Goal: Information Seeking & Learning: Learn about a topic

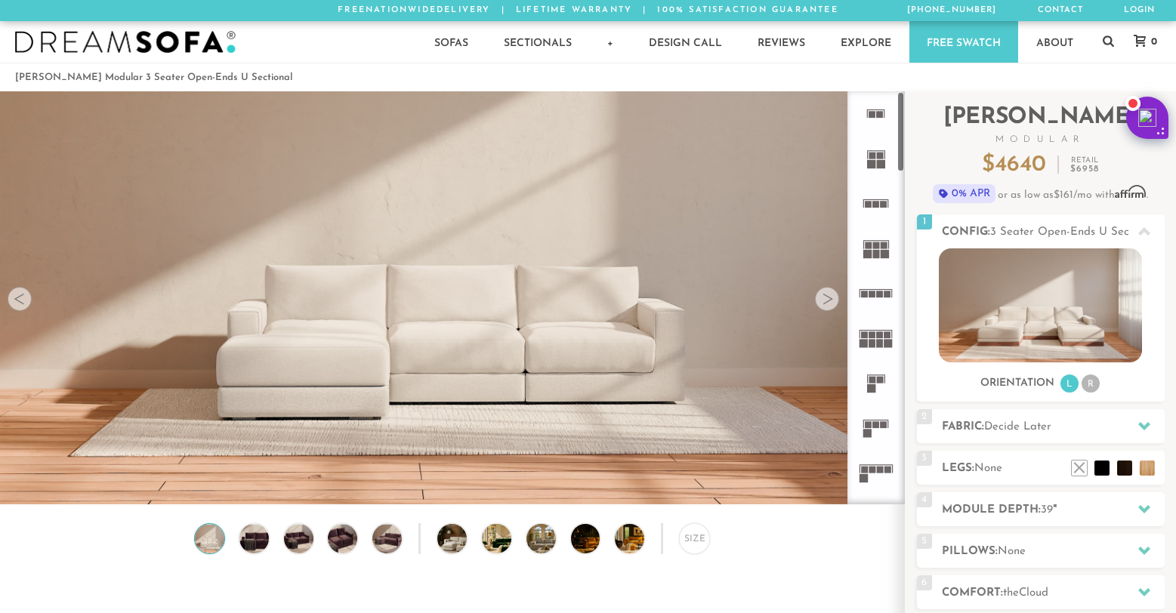
click at [883, 249] on icon at bounding box center [875, 248] width 45 height 45
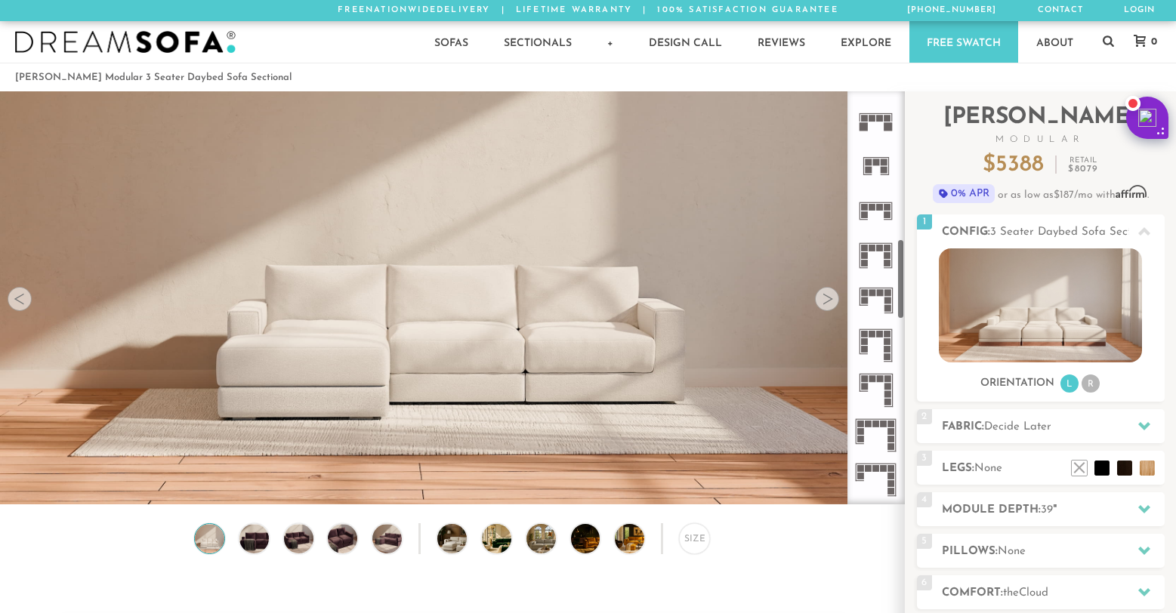
scroll to position [758, 0]
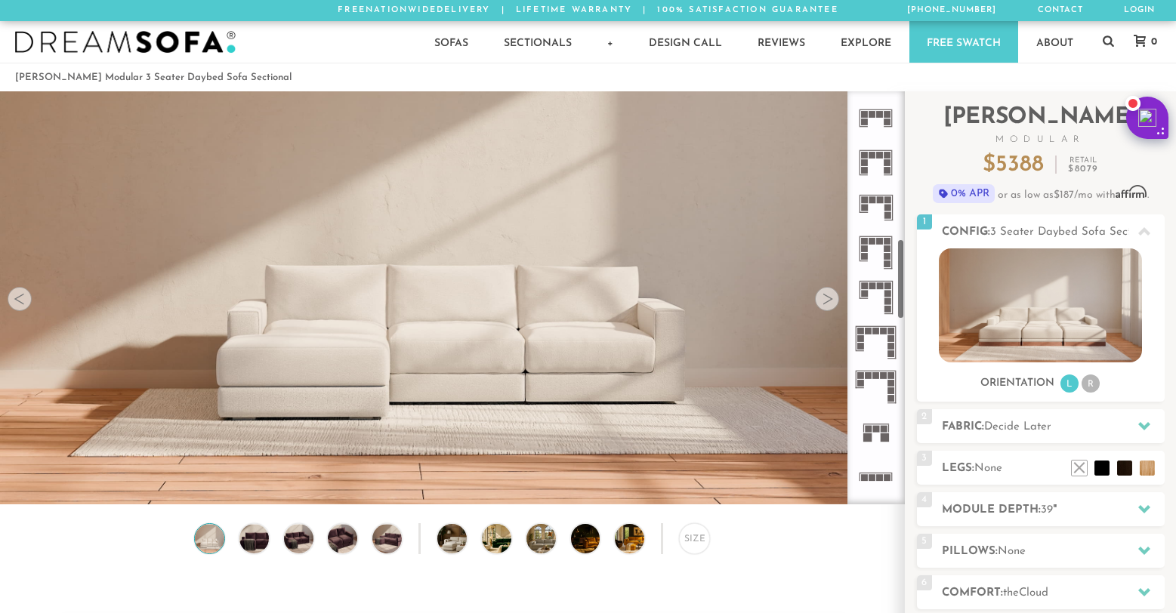
click at [874, 293] on icon at bounding box center [875, 297] width 45 height 45
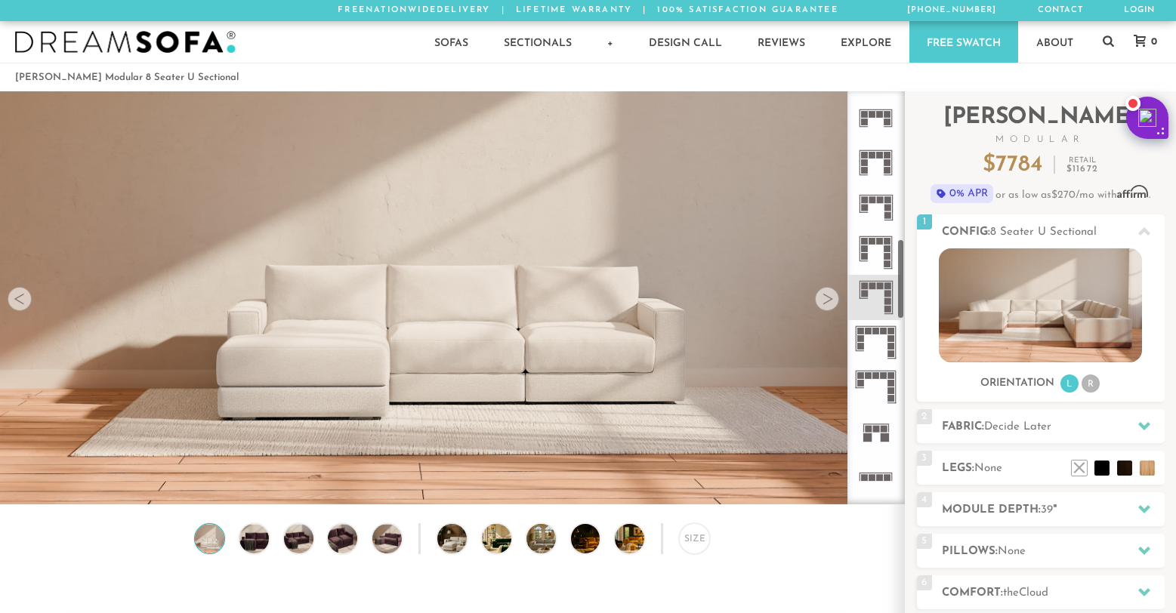
click at [833, 307] on div at bounding box center [827, 299] width 24 height 24
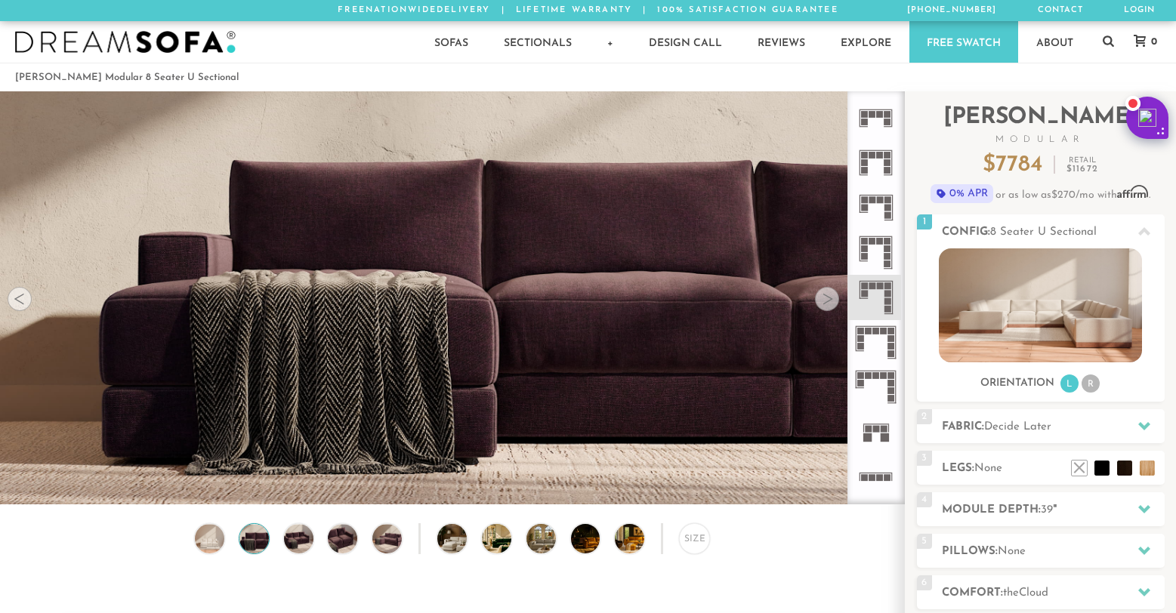
click at [833, 307] on div at bounding box center [827, 299] width 24 height 24
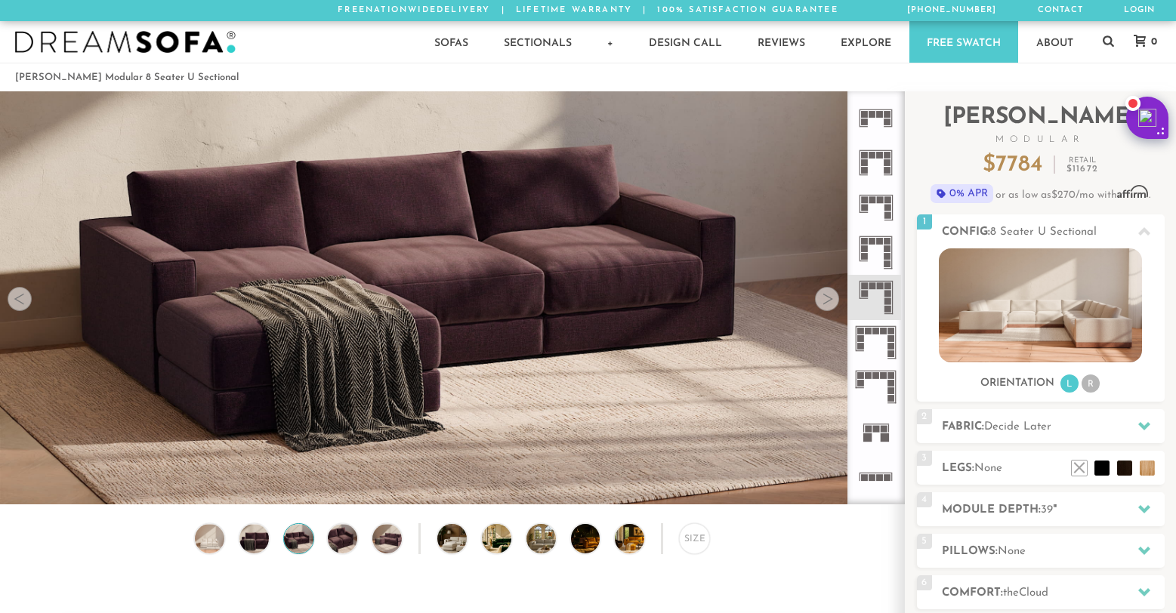
click at [833, 307] on div at bounding box center [827, 299] width 24 height 24
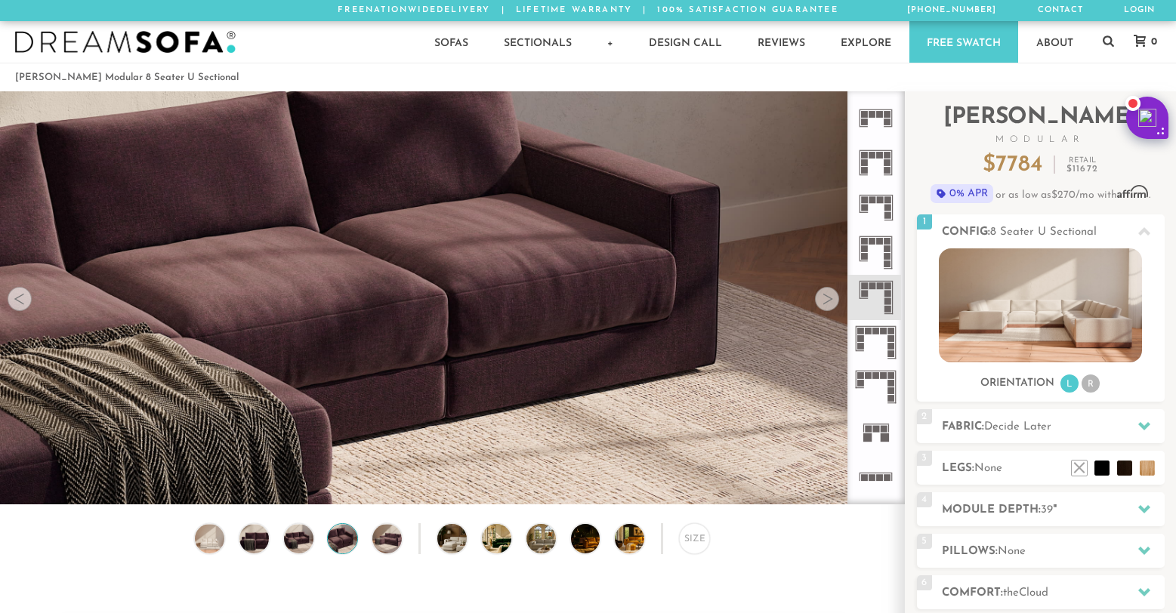
click at [833, 307] on div at bounding box center [827, 299] width 24 height 24
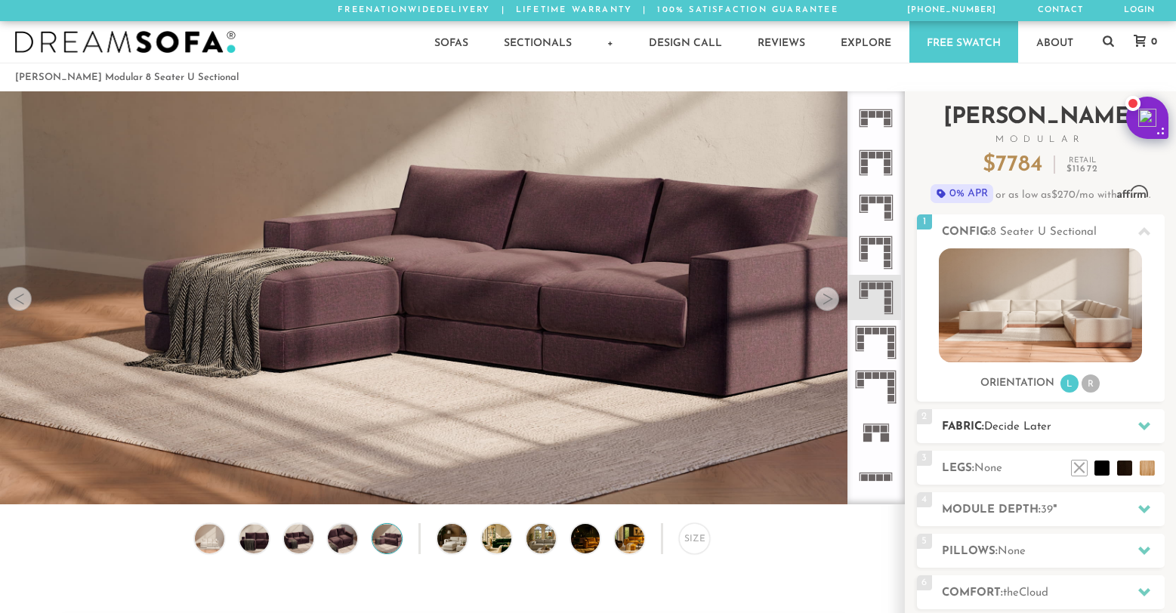
click at [1142, 421] on icon at bounding box center [1144, 426] width 12 height 12
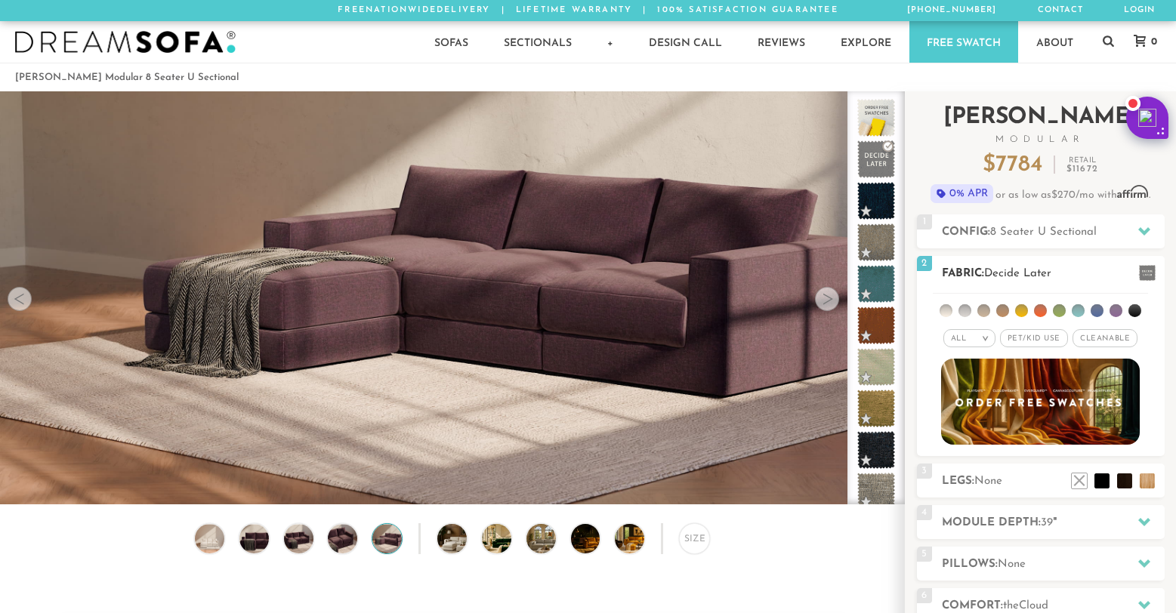
click at [1058, 310] on li at bounding box center [1059, 310] width 13 height 13
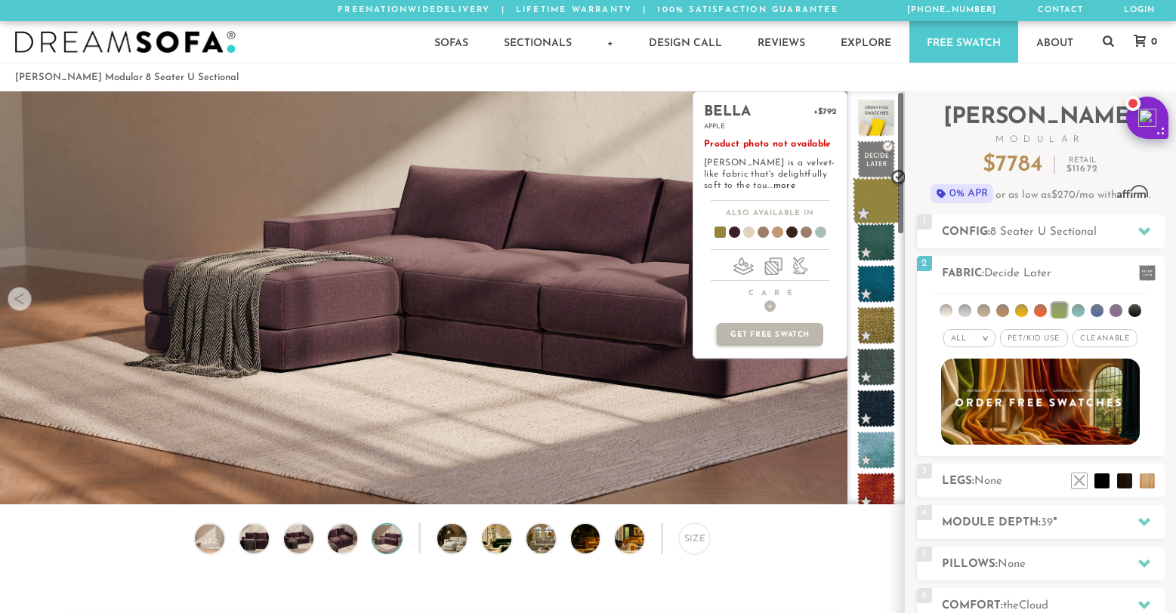
click at [882, 202] on span at bounding box center [877, 201] width 48 height 48
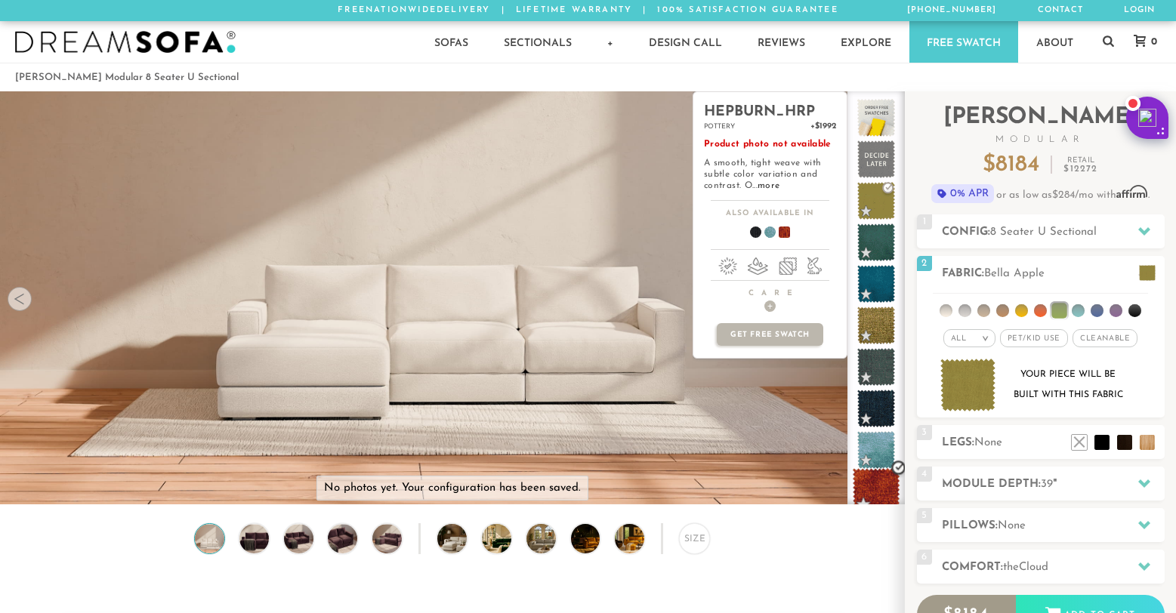
click at [881, 497] on span at bounding box center [877, 492] width 48 height 48
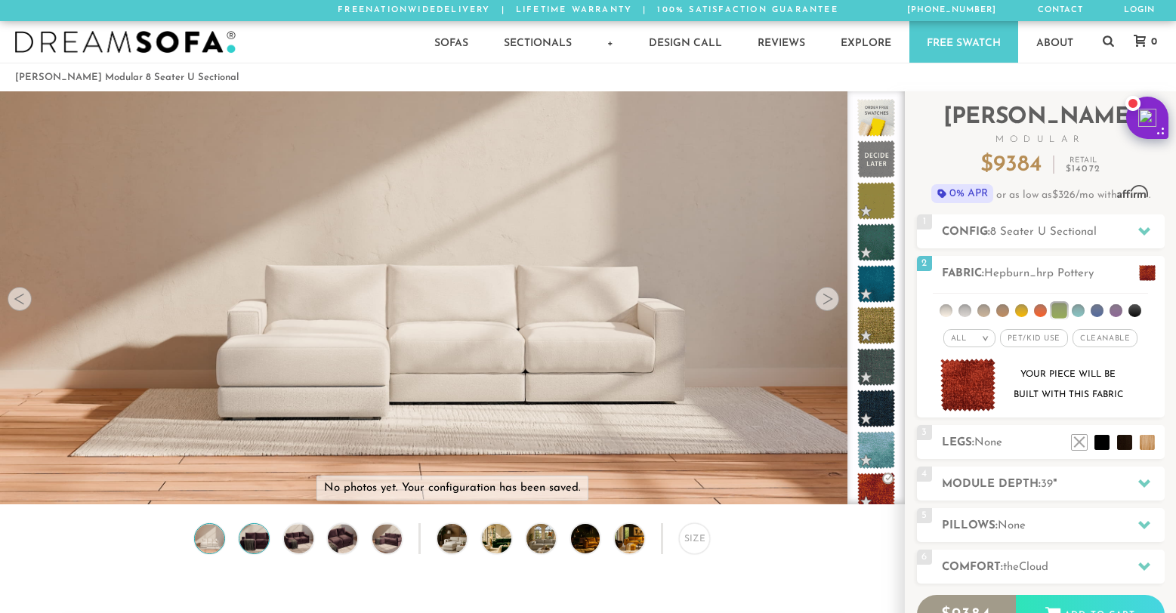
click at [259, 545] on img at bounding box center [253, 538] width 35 height 29
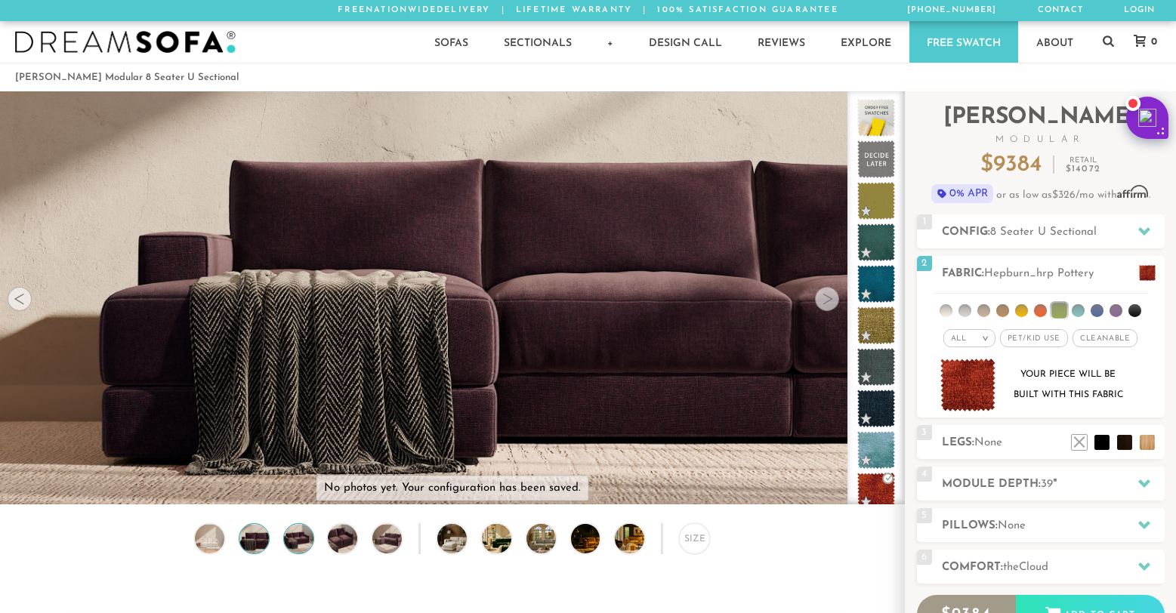
click at [299, 544] on img at bounding box center [298, 538] width 35 height 29
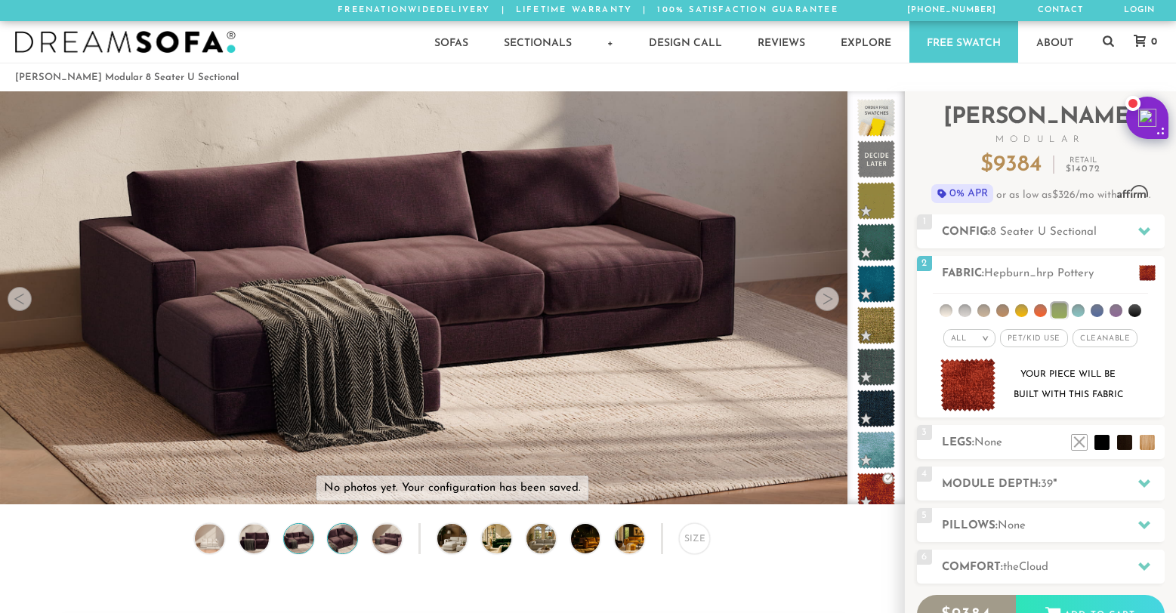
click at [352, 543] on img at bounding box center [343, 538] width 35 height 29
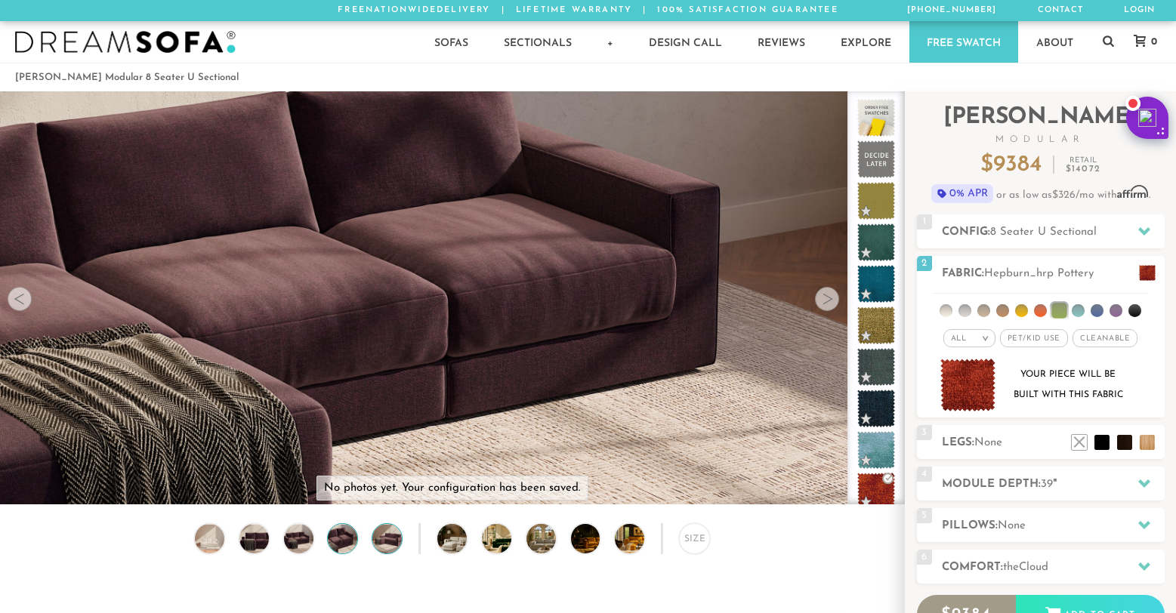
click at [399, 541] on img at bounding box center [386, 538] width 35 height 29
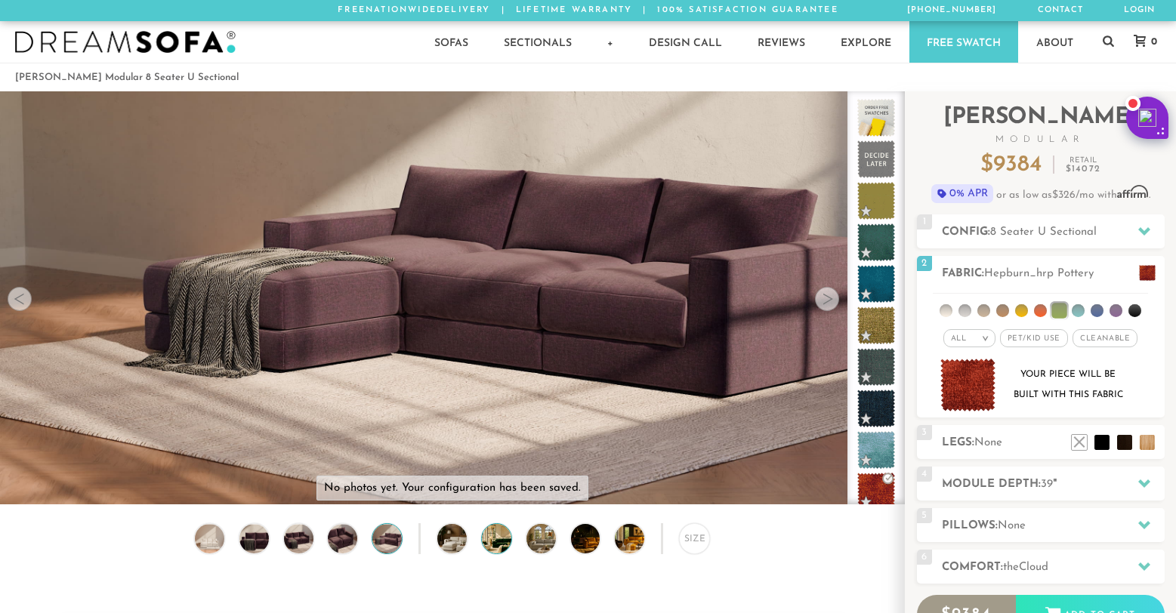
drag, startPoint x: 454, startPoint y: 541, endPoint x: 502, endPoint y: 545, distance: 48.5
click at [454, 541] on img at bounding box center [463, 538] width 52 height 29
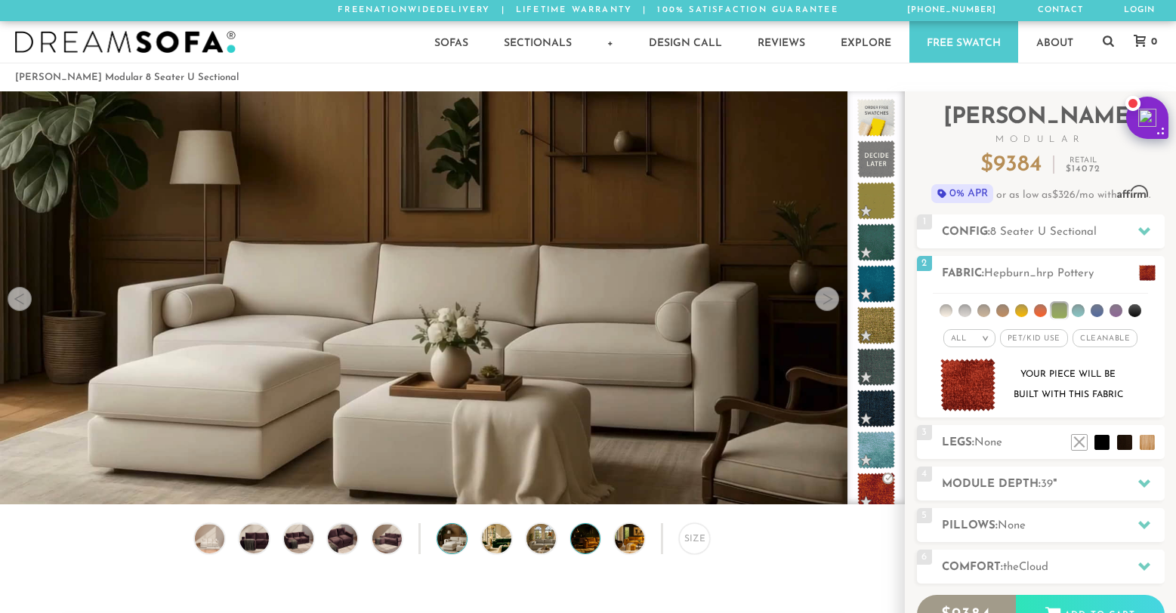
click at [590, 547] on img at bounding box center [597, 538] width 52 height 29
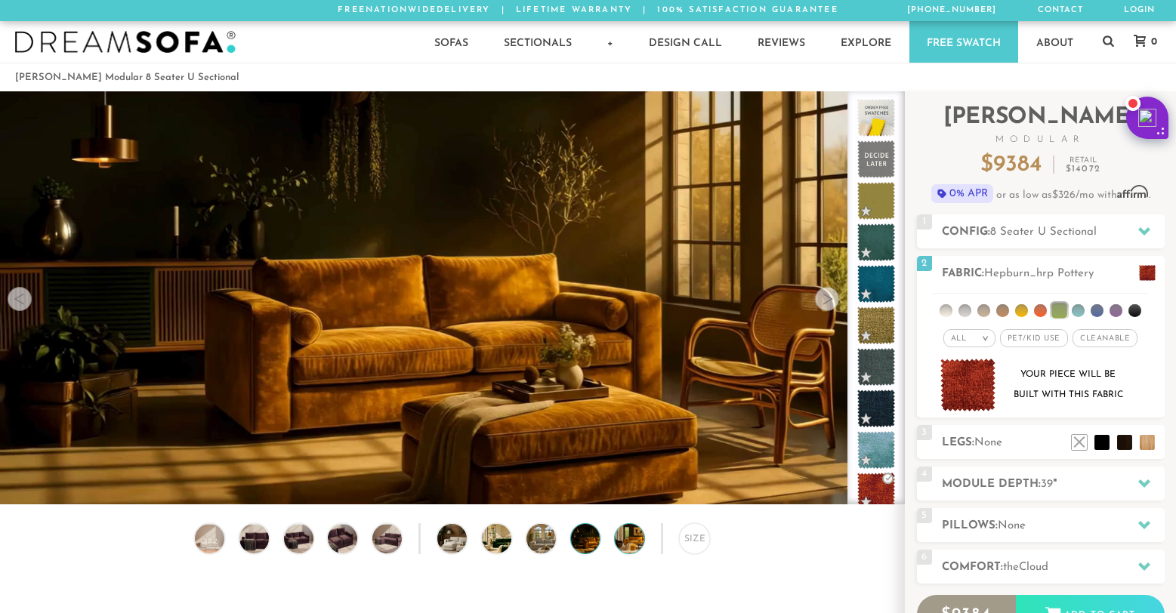
click at [627, 544] on img at bounding box center [641, 538] width 52 height 29
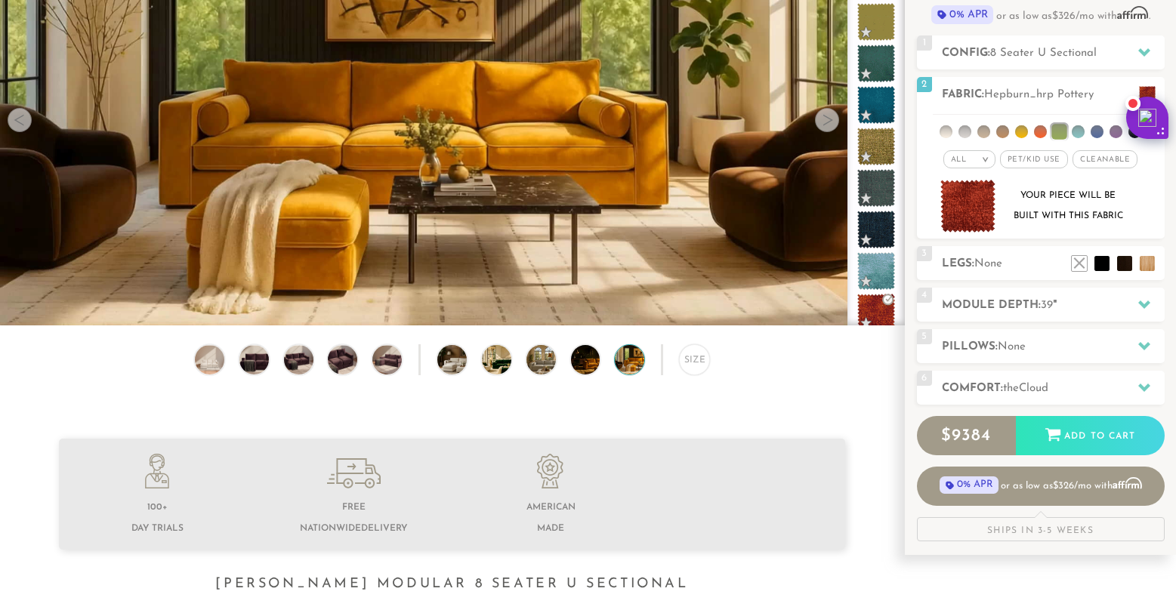
scroll to position [86, 0]
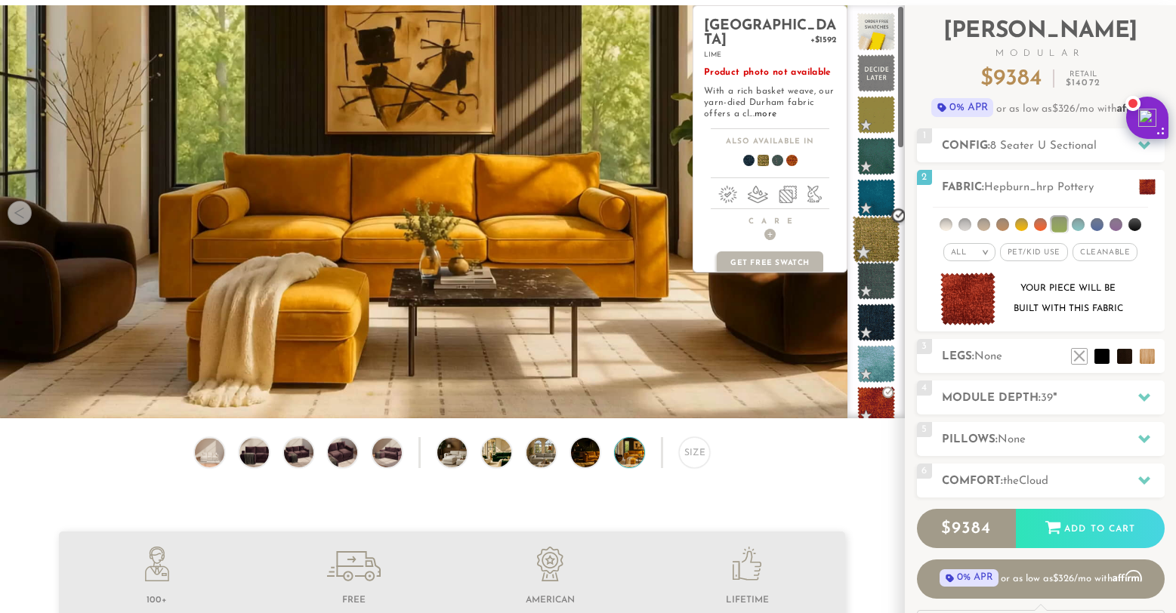
click at [872, 240] on span at bounding box center [877, 240] width 48 height 48
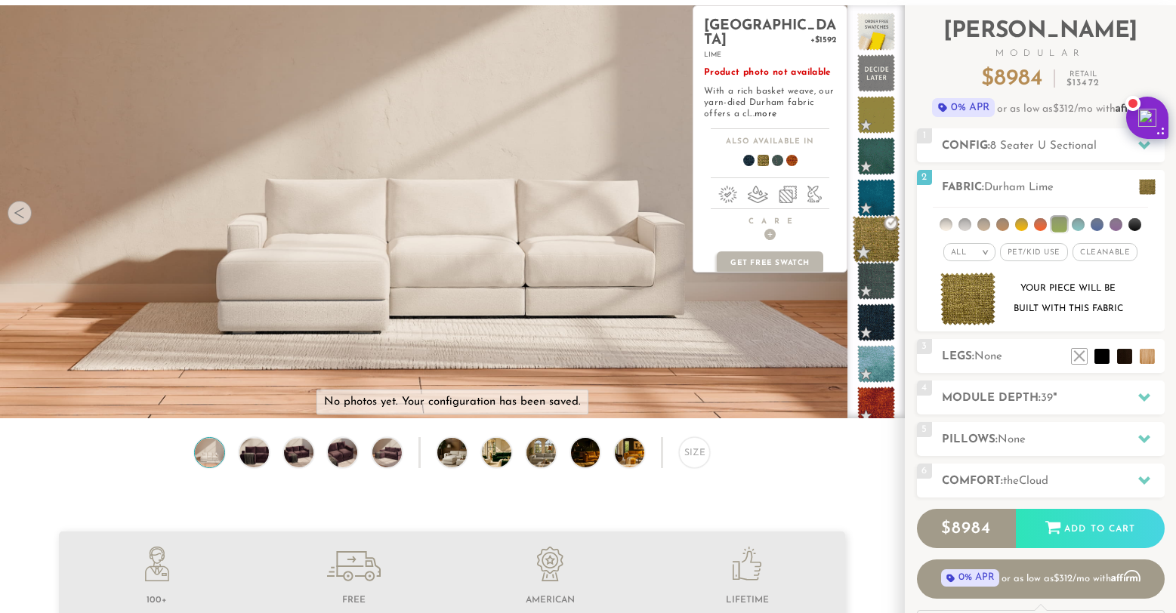
click at [878, 243] on span at bounding box center [877, 240] width 48 height 48
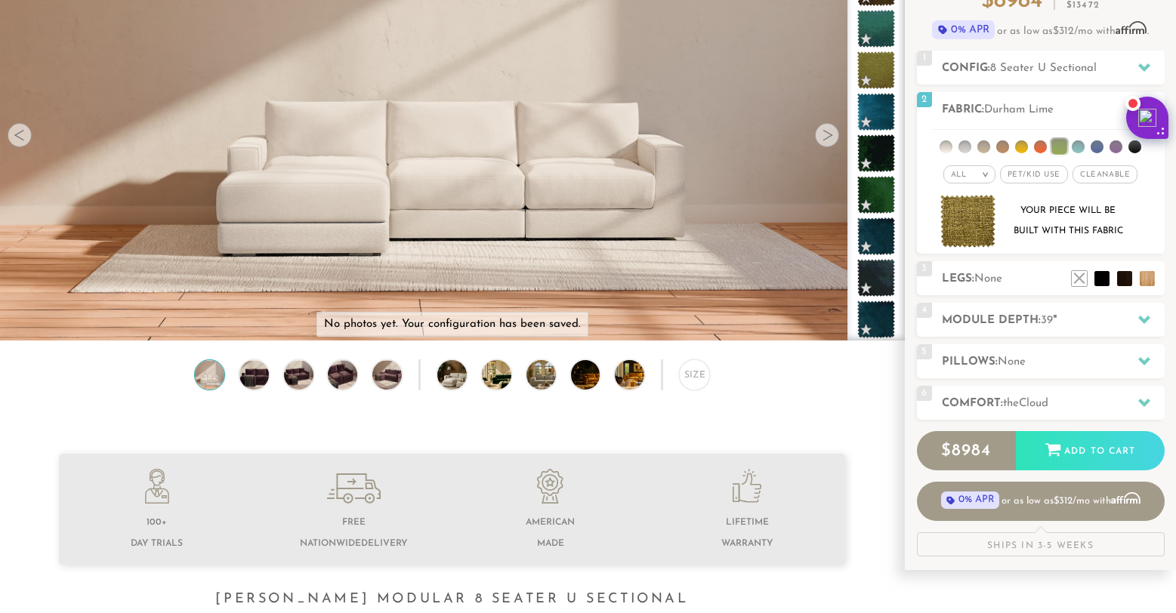
scroll to position [0, 0]
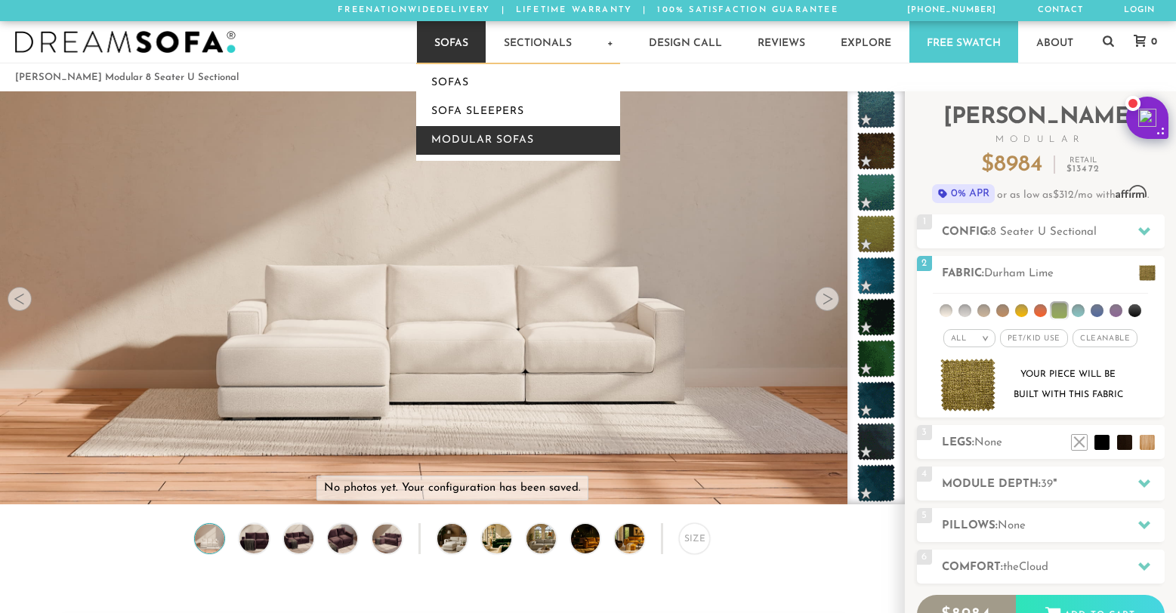
click at [463, 142] on link "Modular Sofas" at bounding box center [518, 140] width 204 height 29
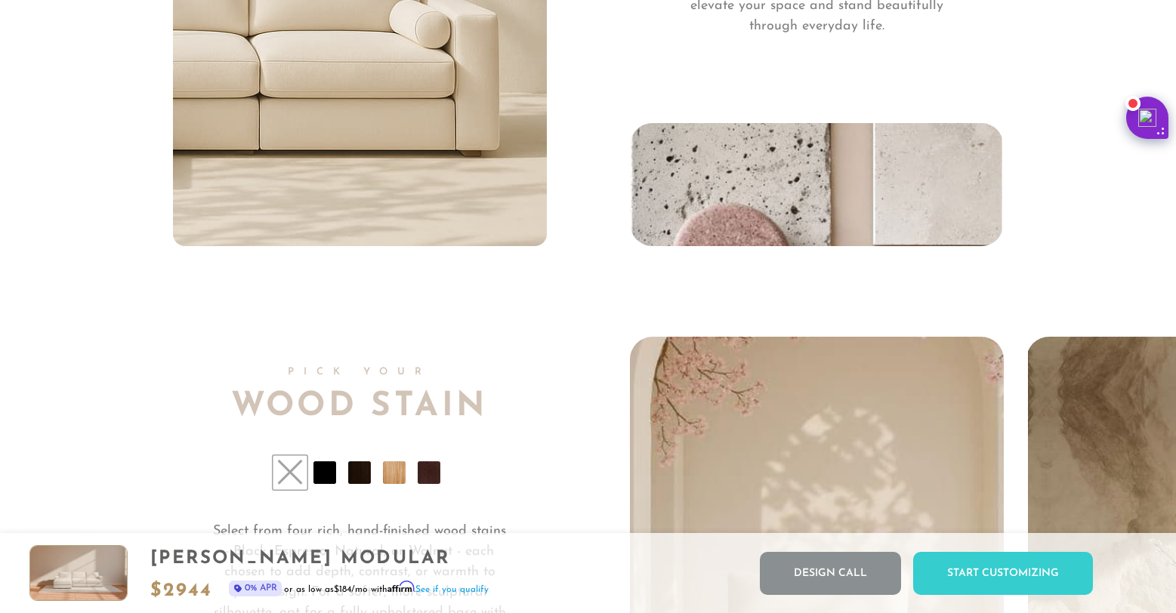
scroll to position [10650, 0]
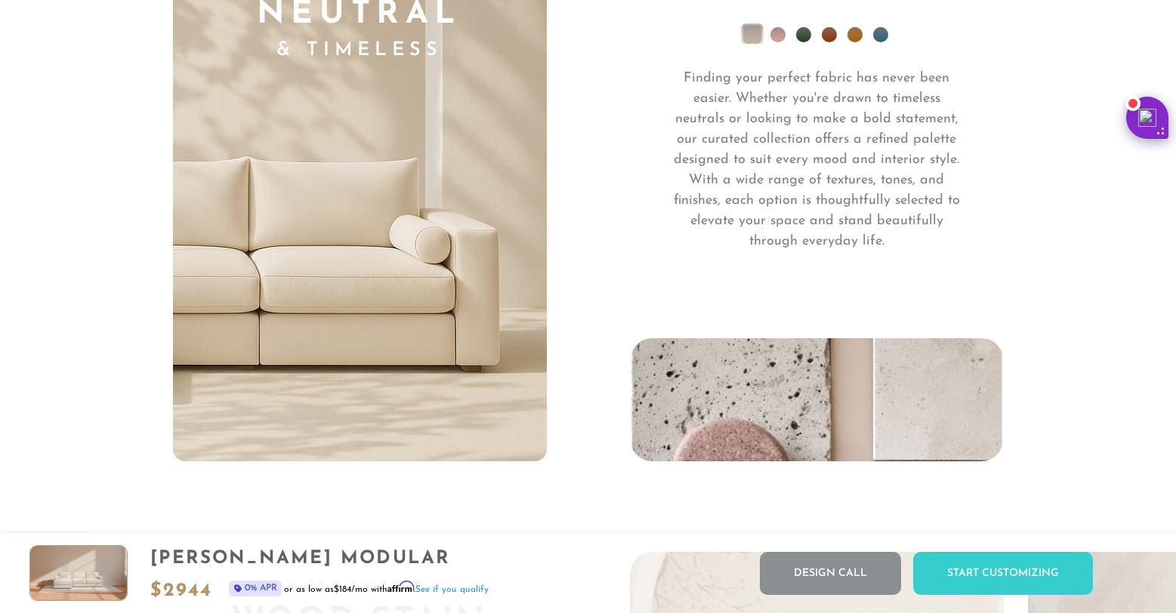
click at [776, 42] on li at bounding box center [777, 34] width 15 height 15
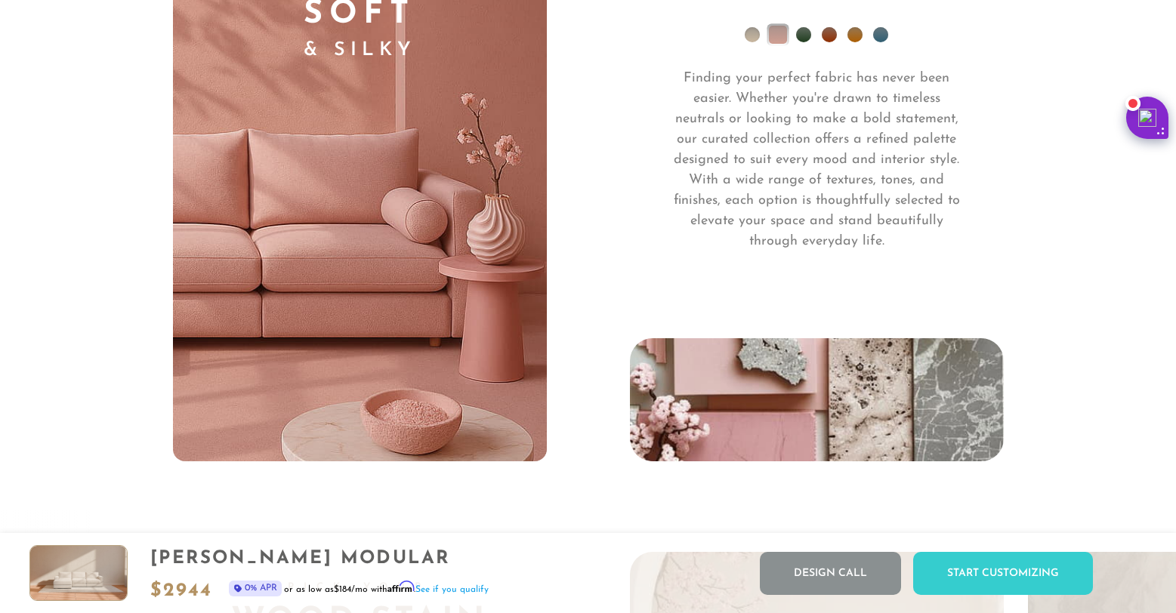
click at [809, 42] on li at bounding box center [803, 34] width 15 height 15
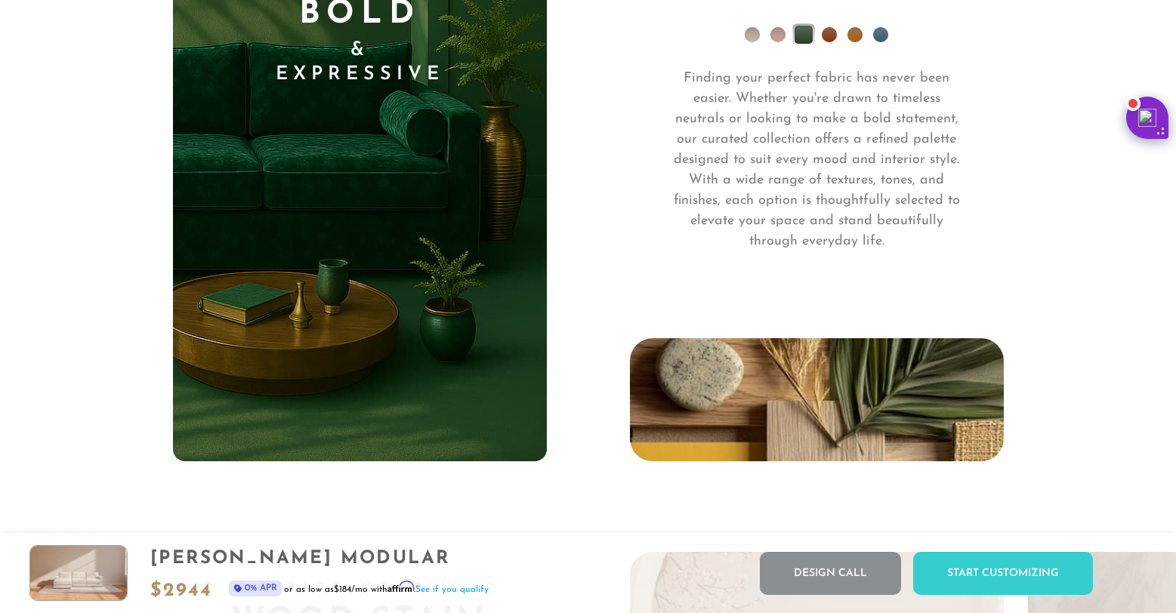
click at [829, 42] on li at bounding box center [829, 34] width 15 height 15
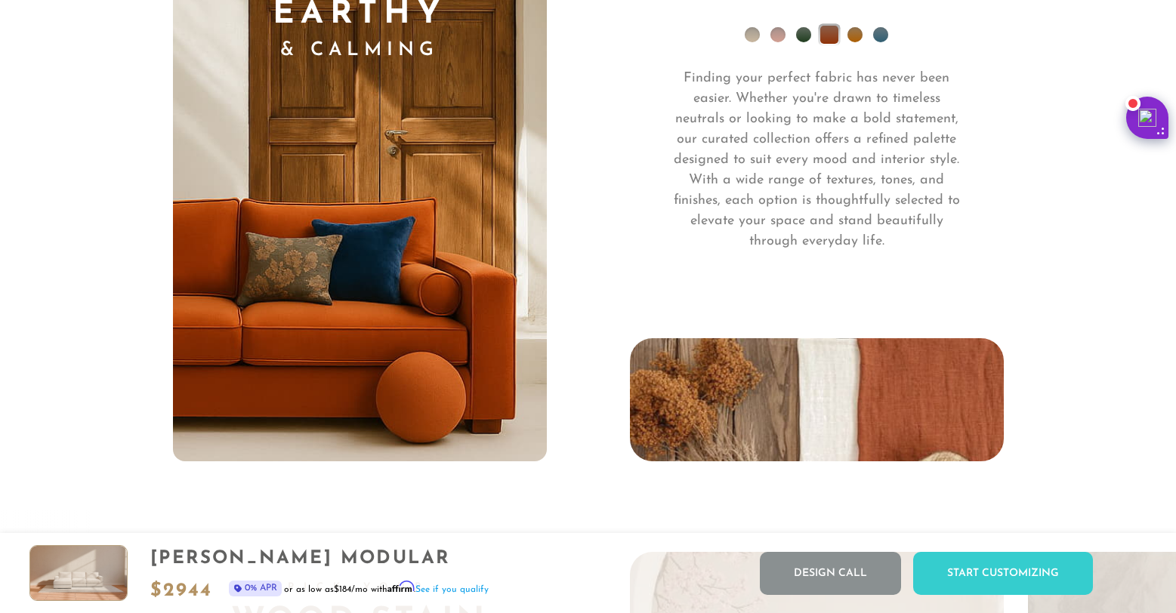
click at [856, 42] on li at bounding box center [854, 34] width 15 height 15
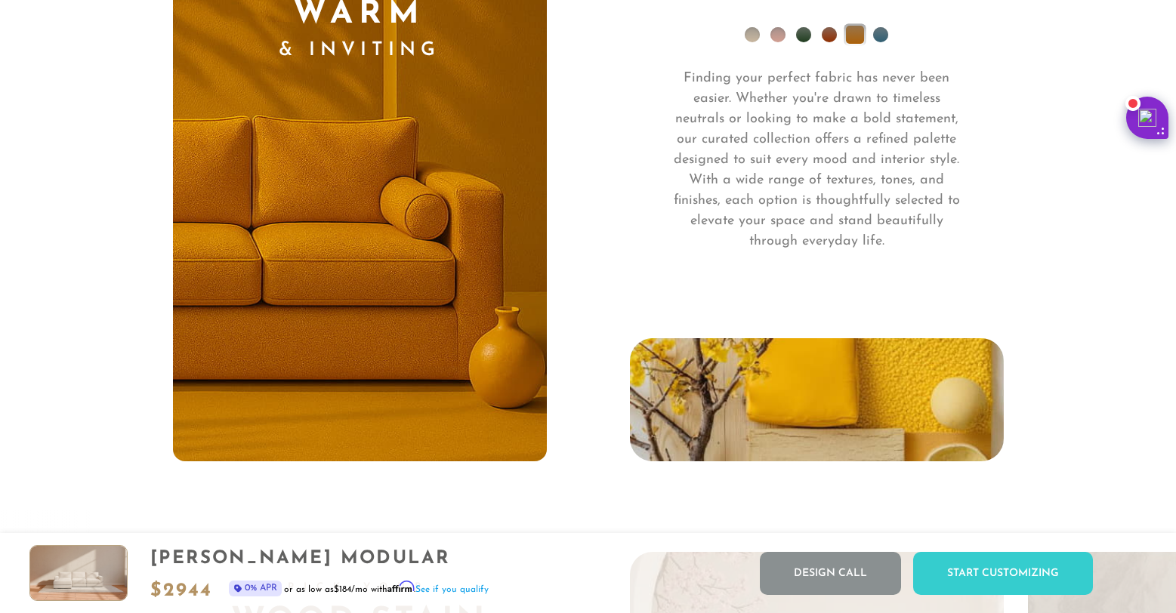
click at [878, 42] on li at bounding box center [880, 34] width 15 height 15
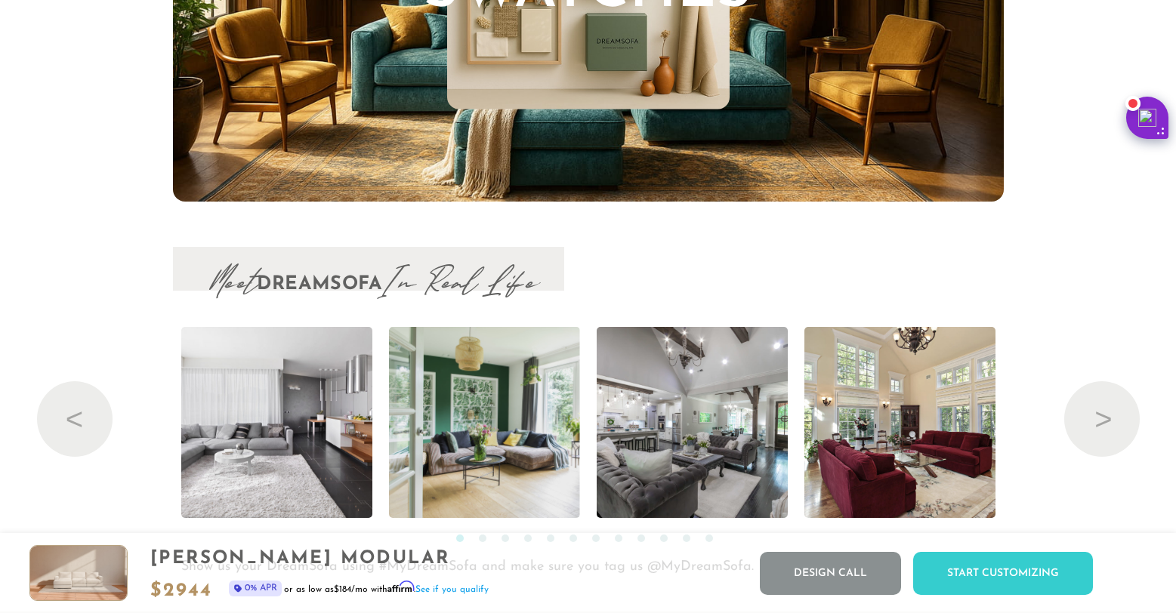
scroll to position [15589, 0]
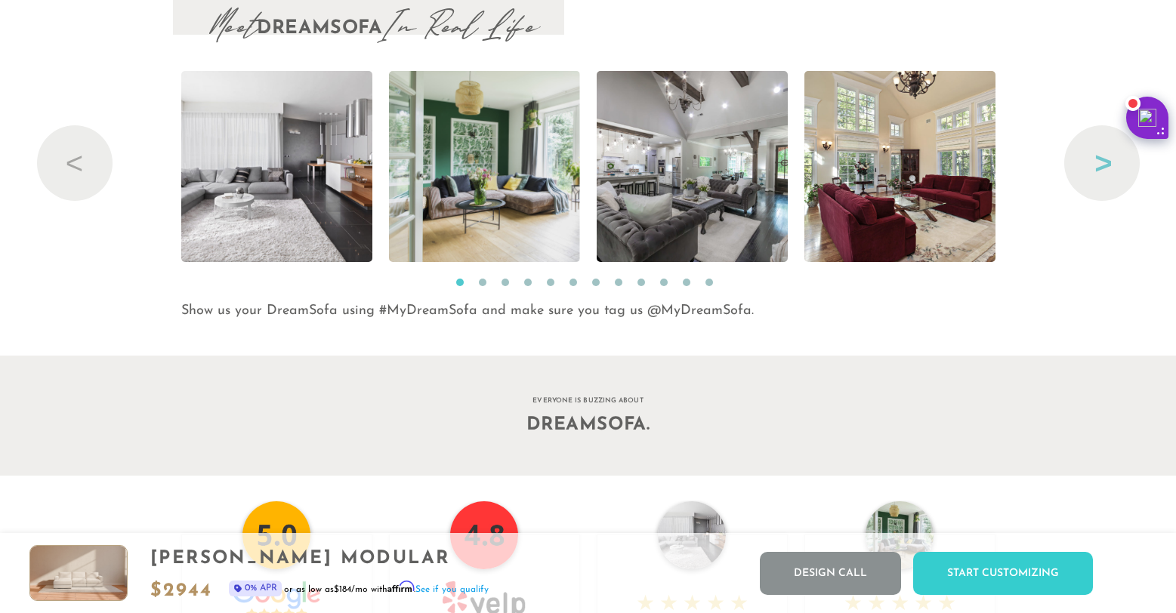
click at [1088, 175] on button "Next" at bounding box center [1102, 163] width 76 height 76
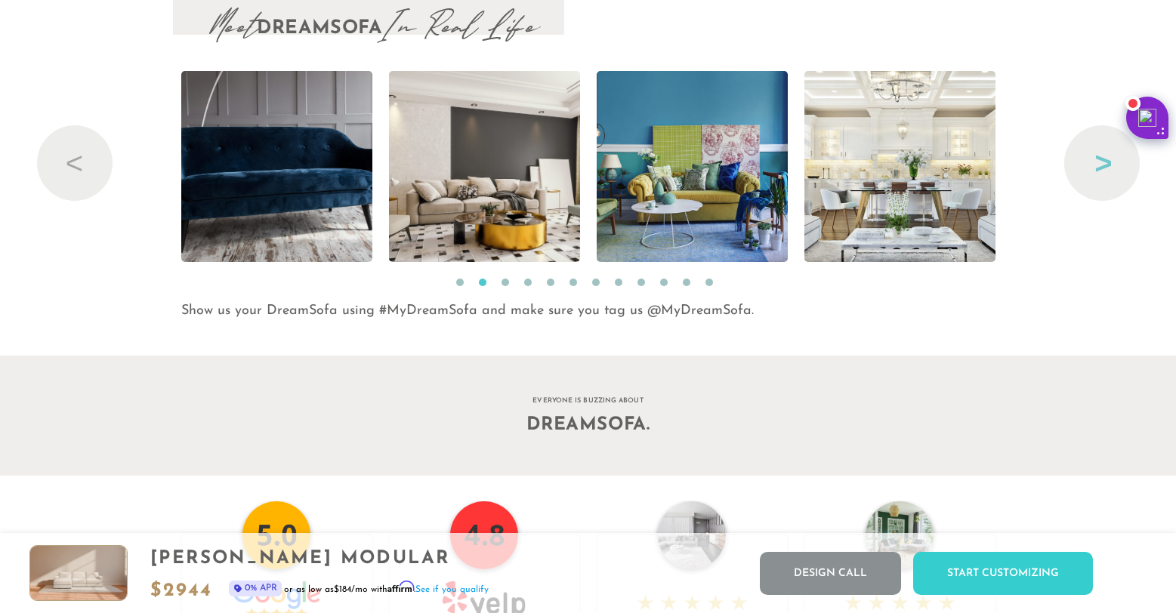
click at [1088, 174] on button "Next" at bounding box center [1102, 163] width 76 height 76
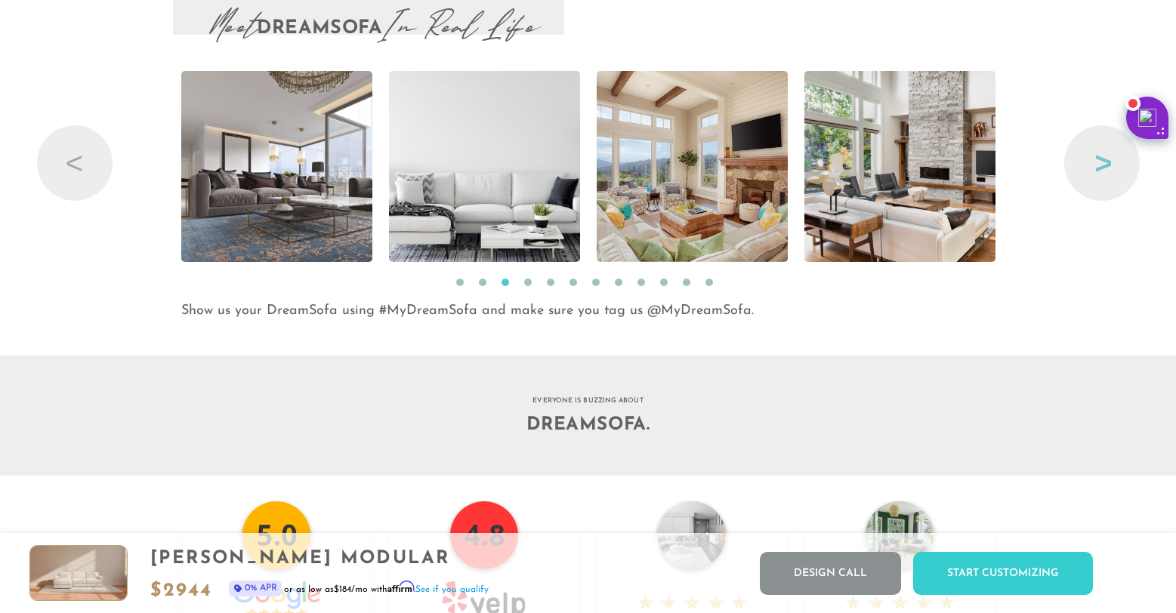
click at [1088, 174] on button "Next" at bounding box center [1102, 163] width 76 height 76
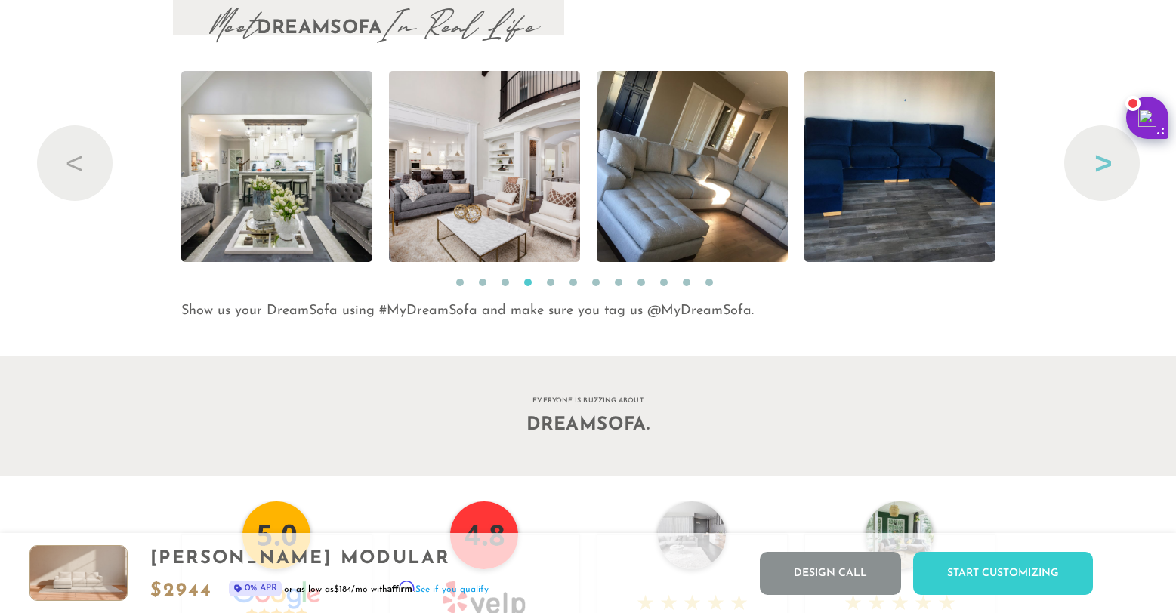
click at [1088, 174] on button "Next" at bounding box center [1102, 163] width 76 height 76
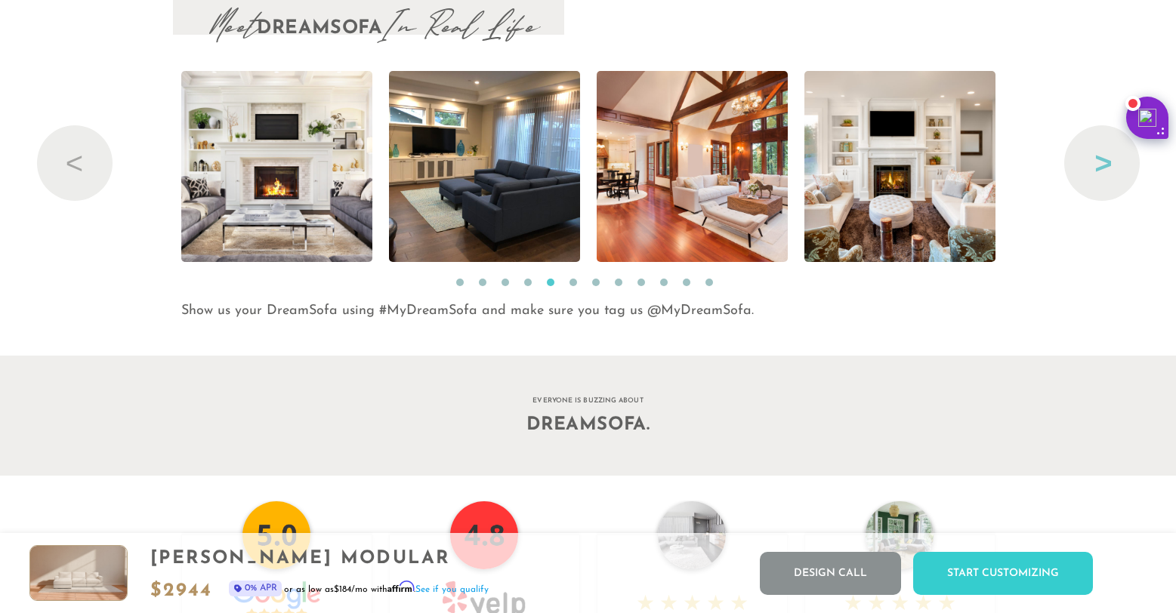
click at [1088, 174] on button "Next" at bounding box center [1102, 163] width 76 height 76
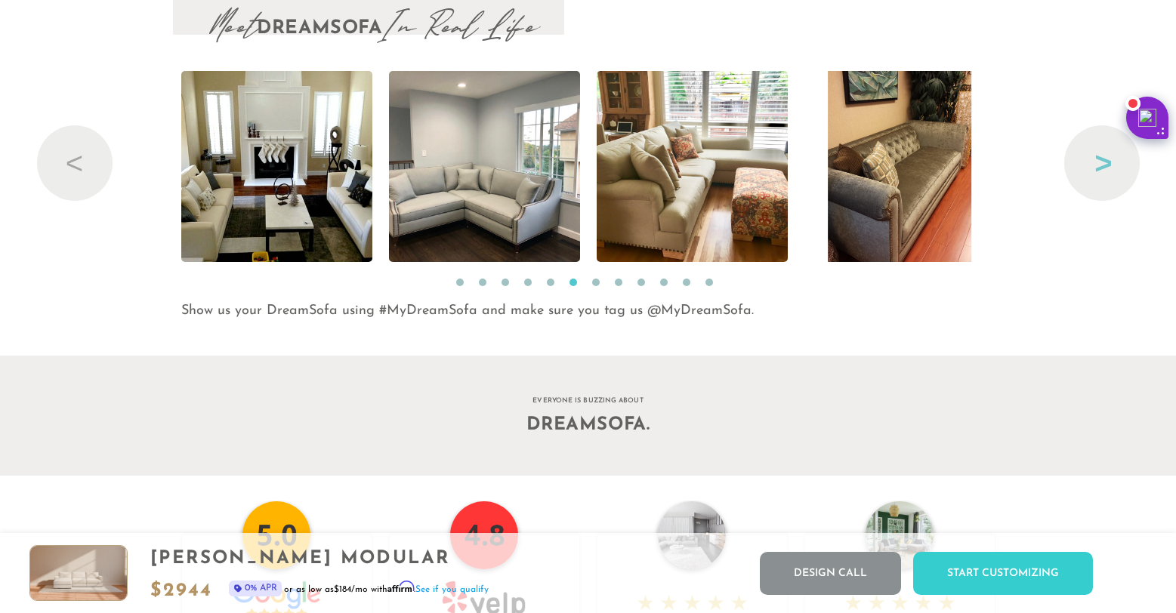
click at [1088, 174] on button "Next" at bounding box center [1102, 163] width 76 height 76
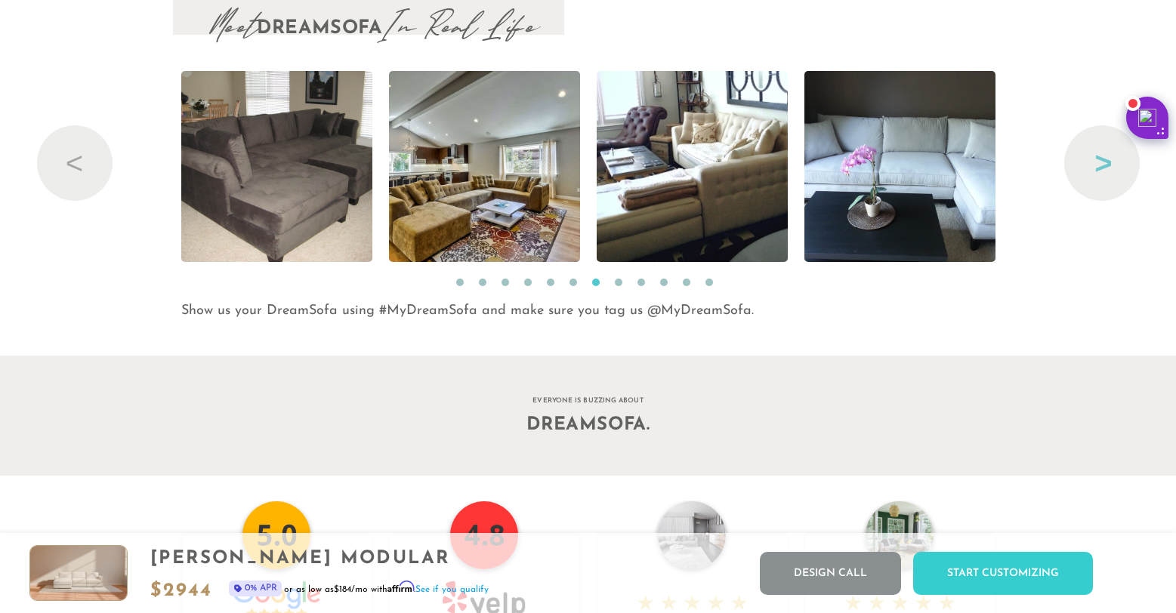
click at [1088, 174] on button "Next" at bounding box center [1102, 163] width 76 height 76
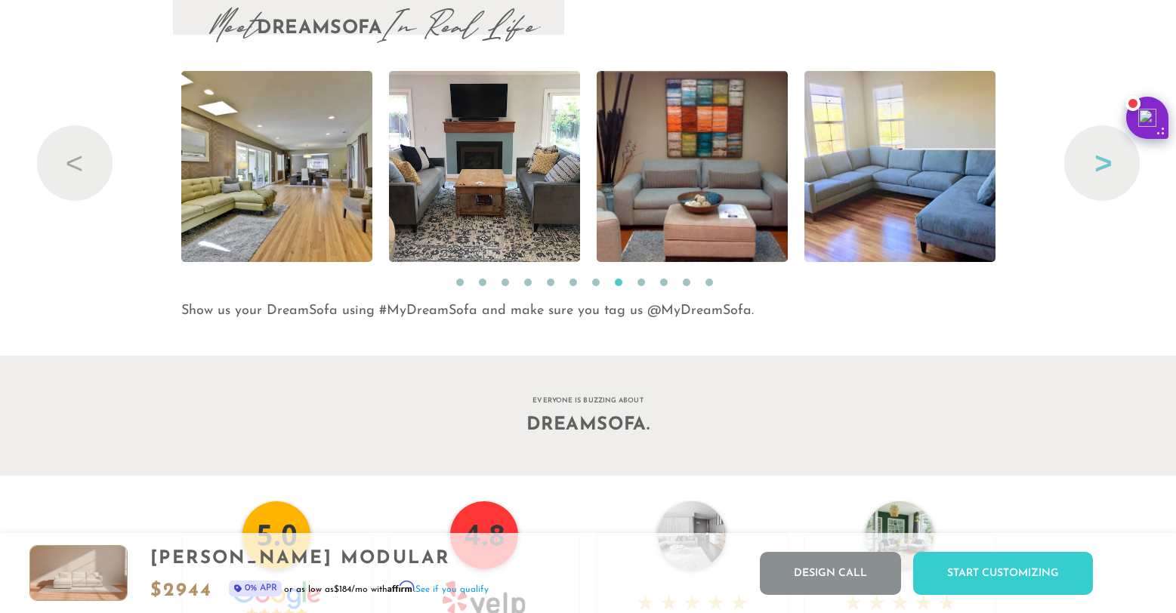
click at [1088, 174] on button "Next" at bounding box center [1102, 163] width 76 height 76
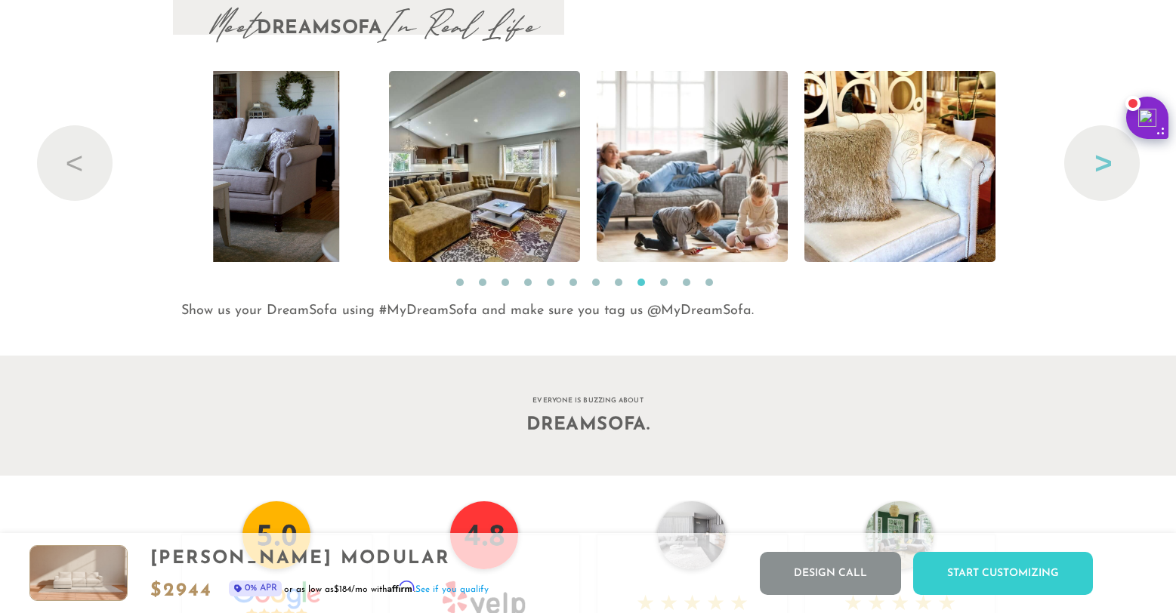
click at [1088, 174] on button "Next" at bounding box center [1102, 163] width 76 height 76
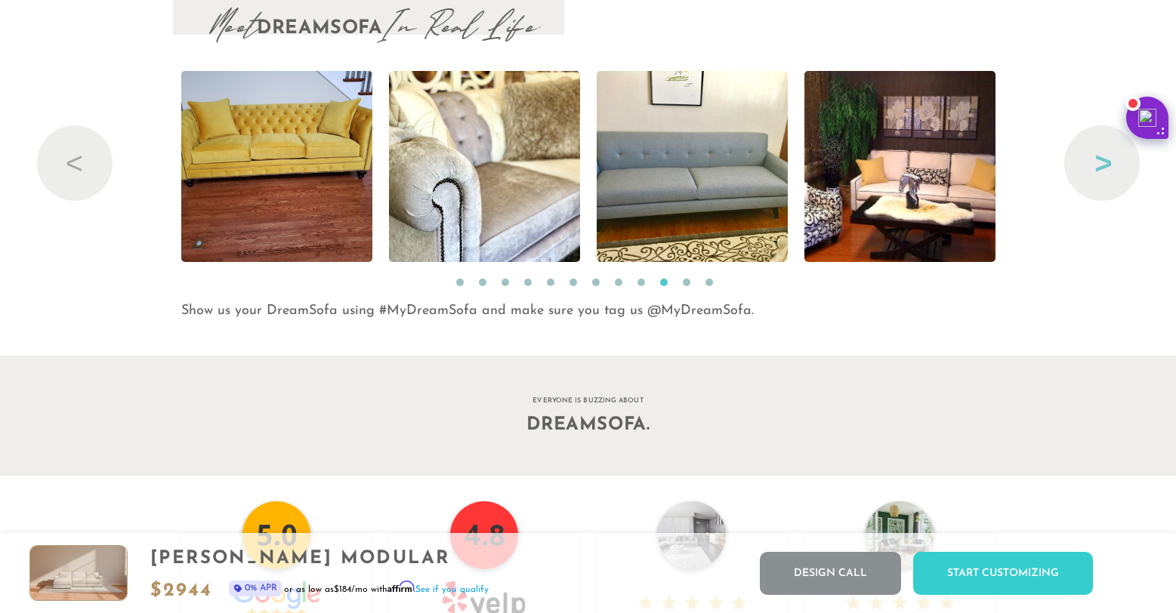
click at [1088, 174] on button "Next" at bounding box center [1102, 163] width 76 height 76
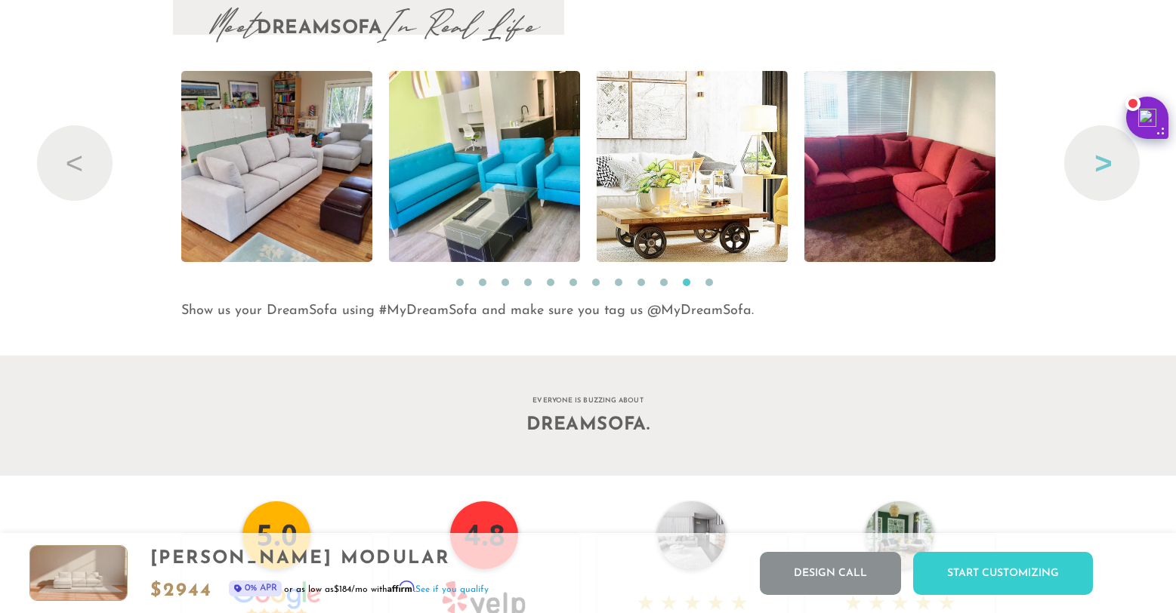
click at [1088, 174] on button "Next" at bounding box center [1102, 163] width 76 height 76
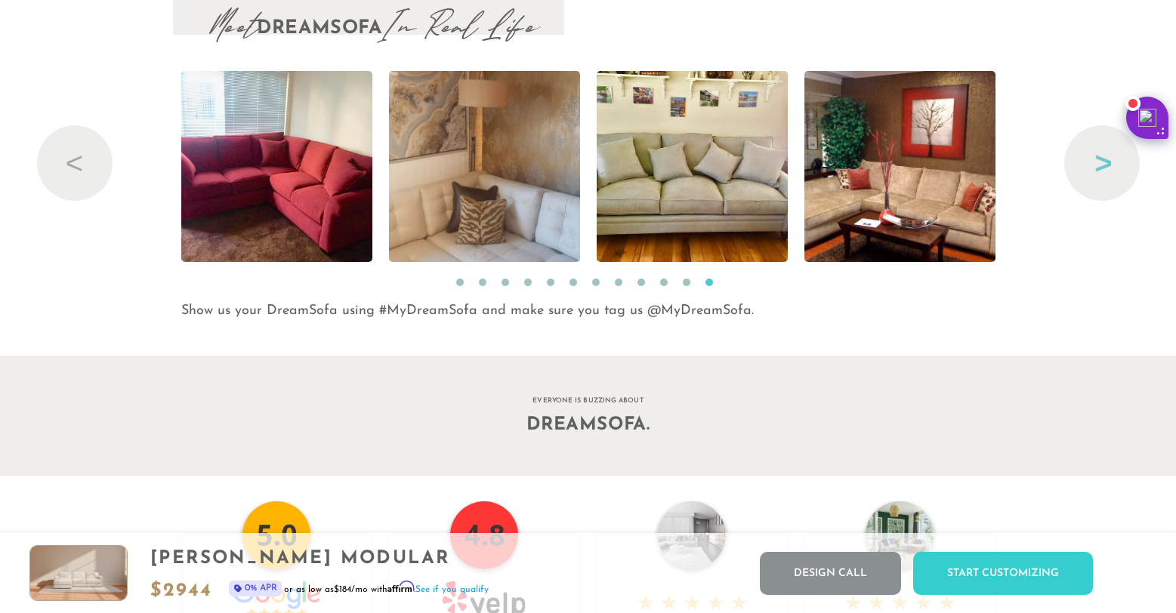
click at [1088, 174] on button "Next" at bounding box center [1102, 163] width 76 height 76
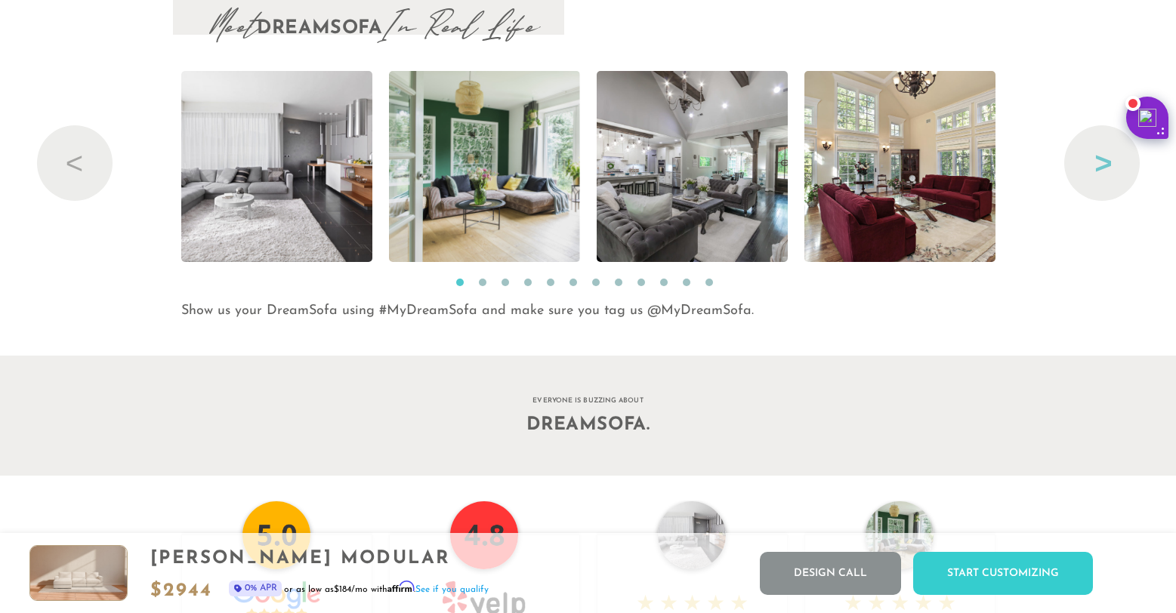
click at [1088, 174] on button "Next" at bounding box center [1102, 163] width 76 height 76
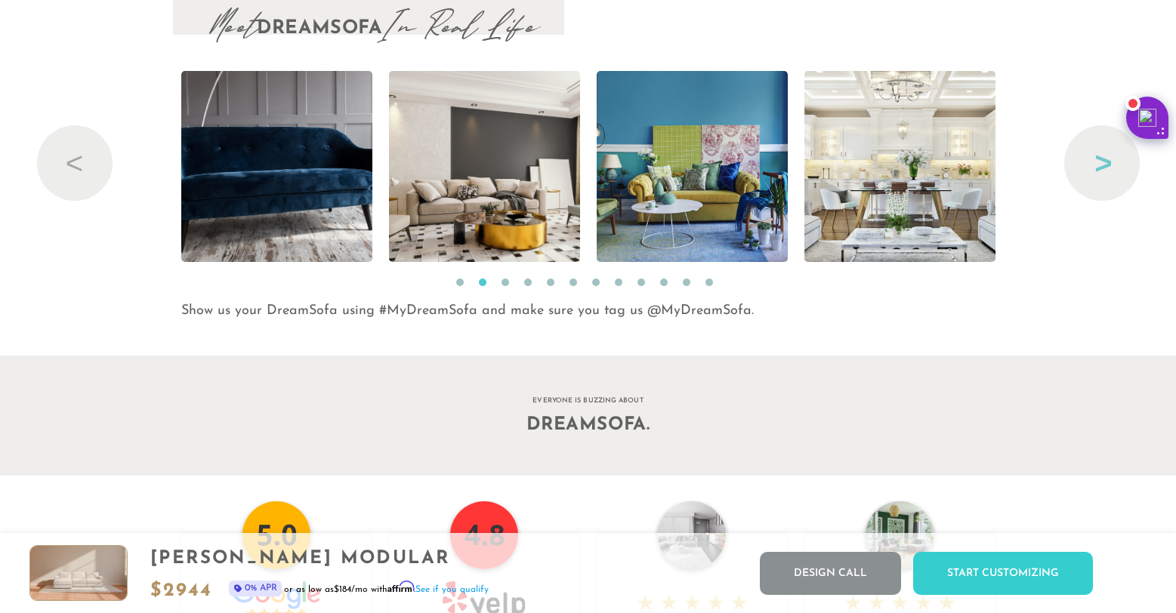
click at [1088, 174] on button "Next" at bounding box center [1102, 163] width 76 height 76
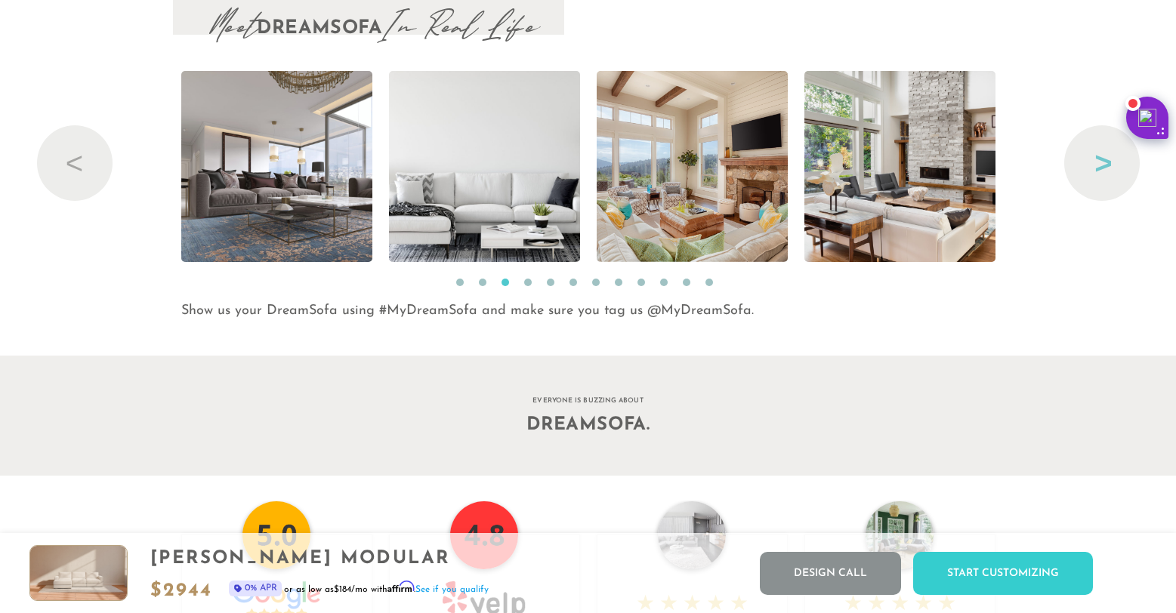
click at [1088, 174] on button "Next" at bounding box center [1102, 163] width 76 height 76
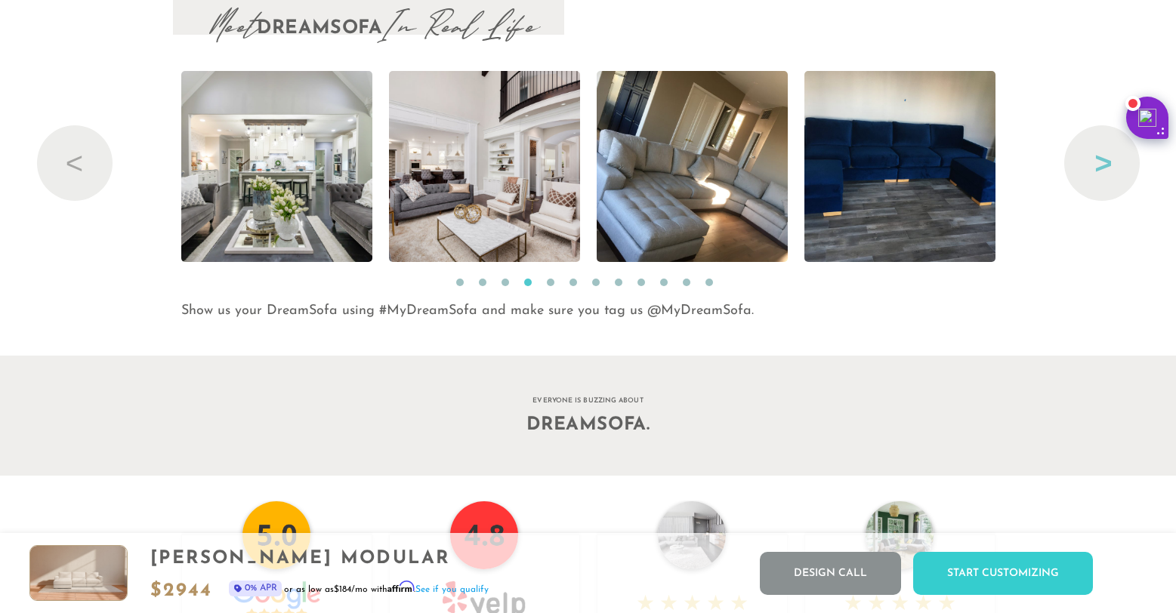
click at [1097, 171] on button "Next" at bounding box center [1102, 163] width 76 height 76
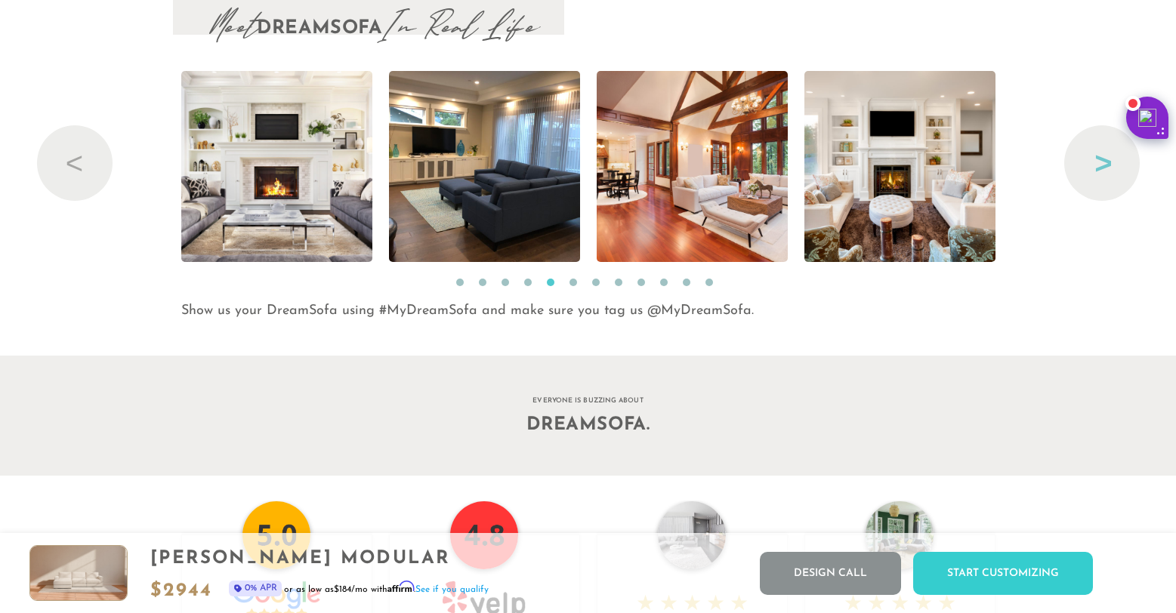
click at [1097, 171] on button "Next" at bounding box center [1102, 163] width 76 height 76
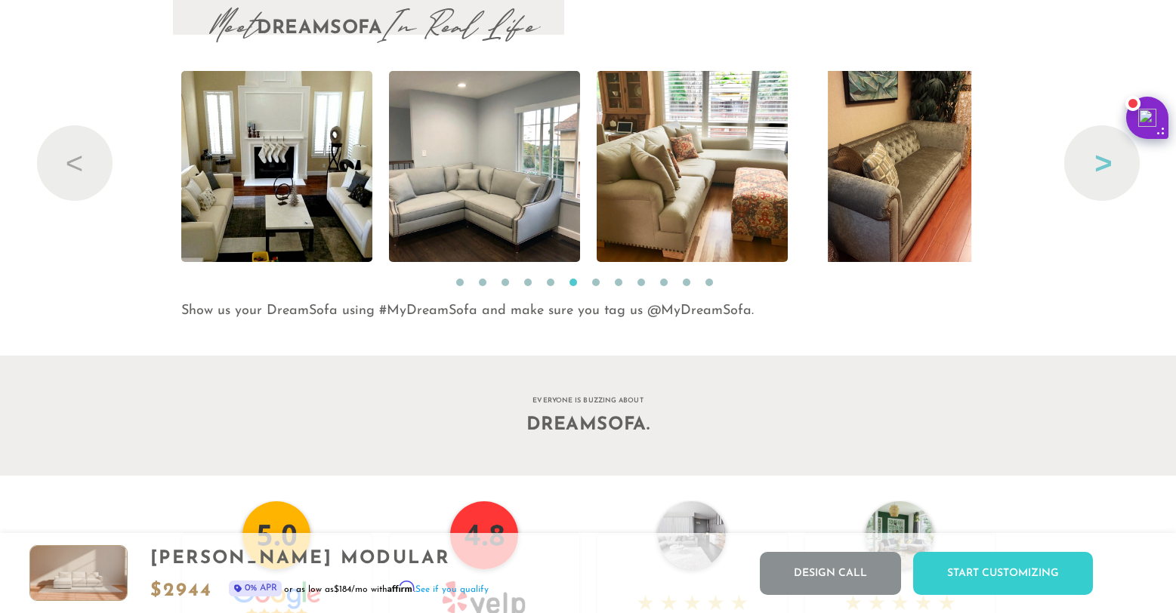
click at [1097, 171] on button "Next" at bounding box center [1102, 163] width 76 height 76
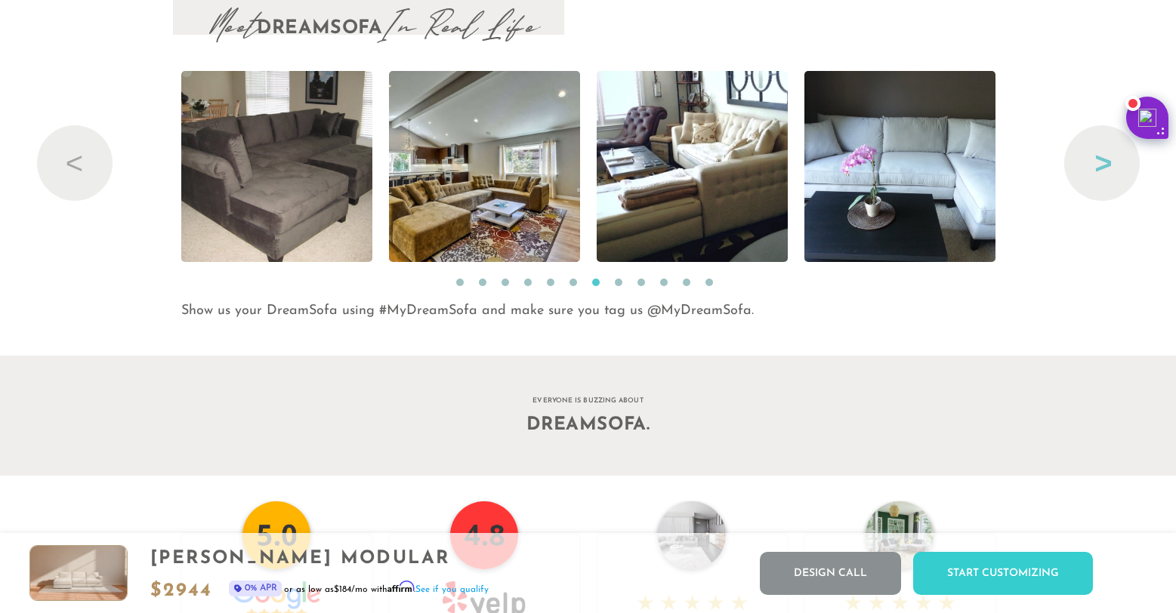
click at [1097, 171] on button "Next" at bounding box center [1102, 163] width 76 height 76
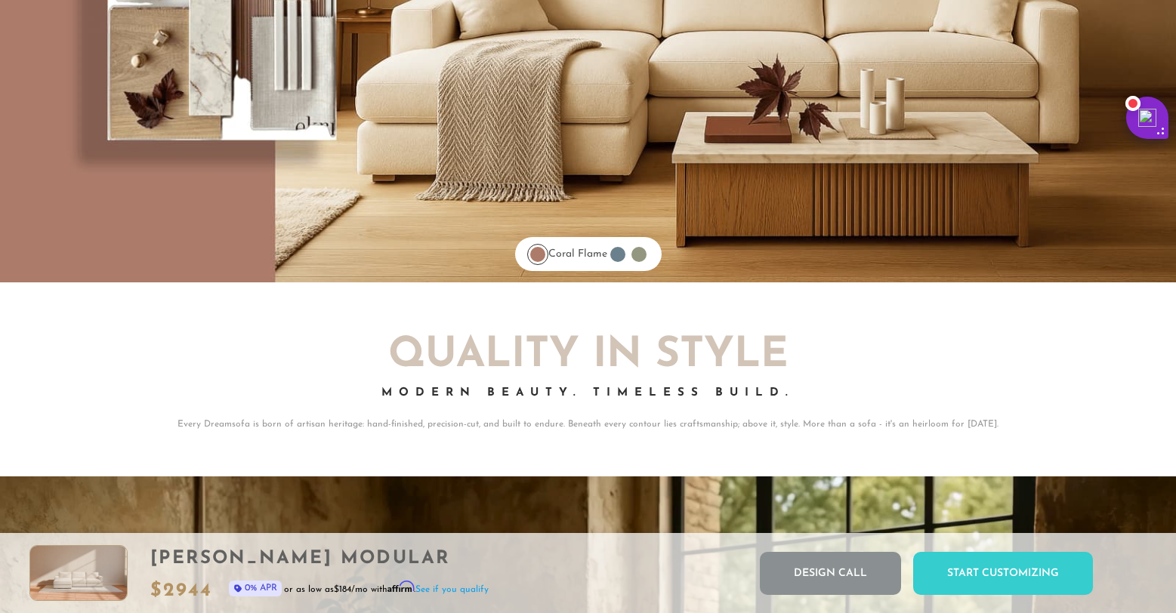
scroll to position [11320, 0]
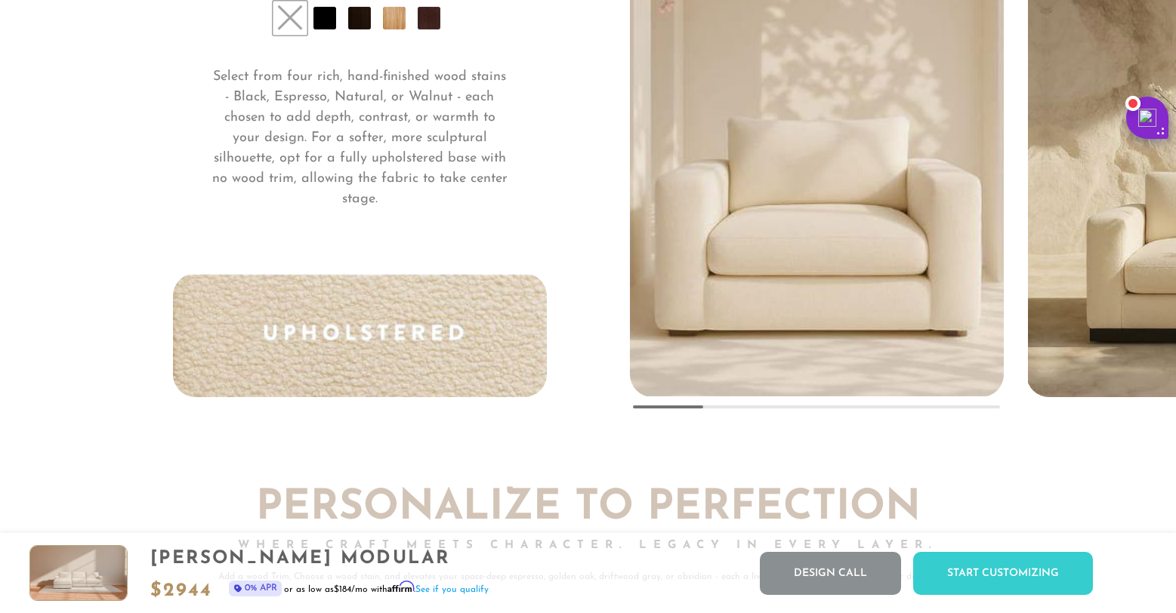
drag, startPoint x: 688, startPoint y: 419, endPoint x: 988, endPoint y: 425, distance: 299.9
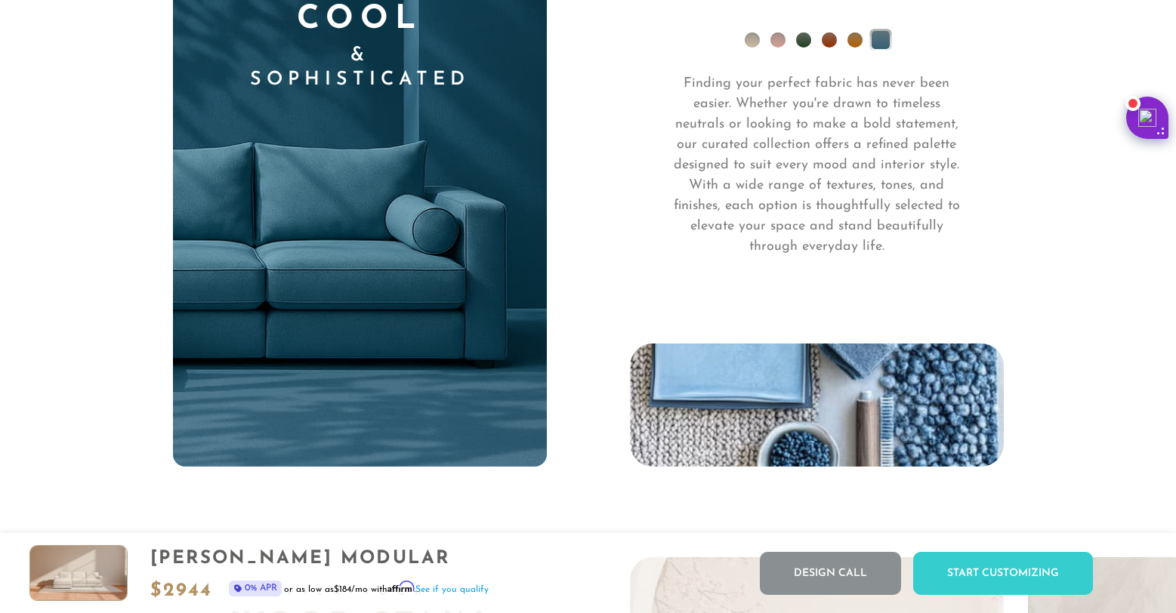
scroll to position [11059, 0]
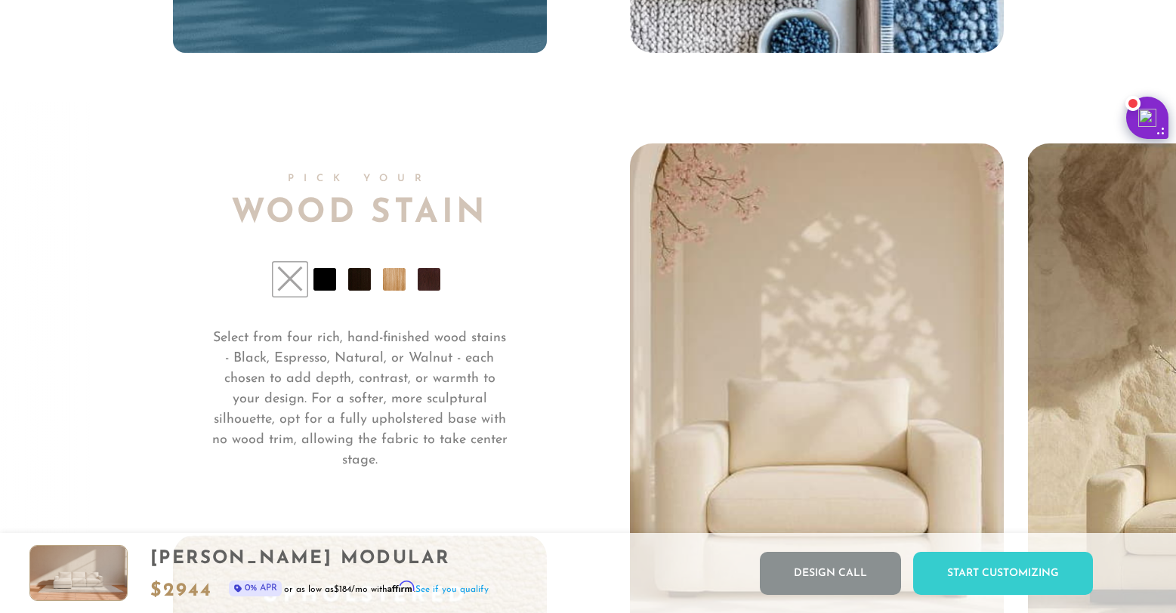
click at [396, 287] on li at bounding box center [394, 279] width 23 height 23
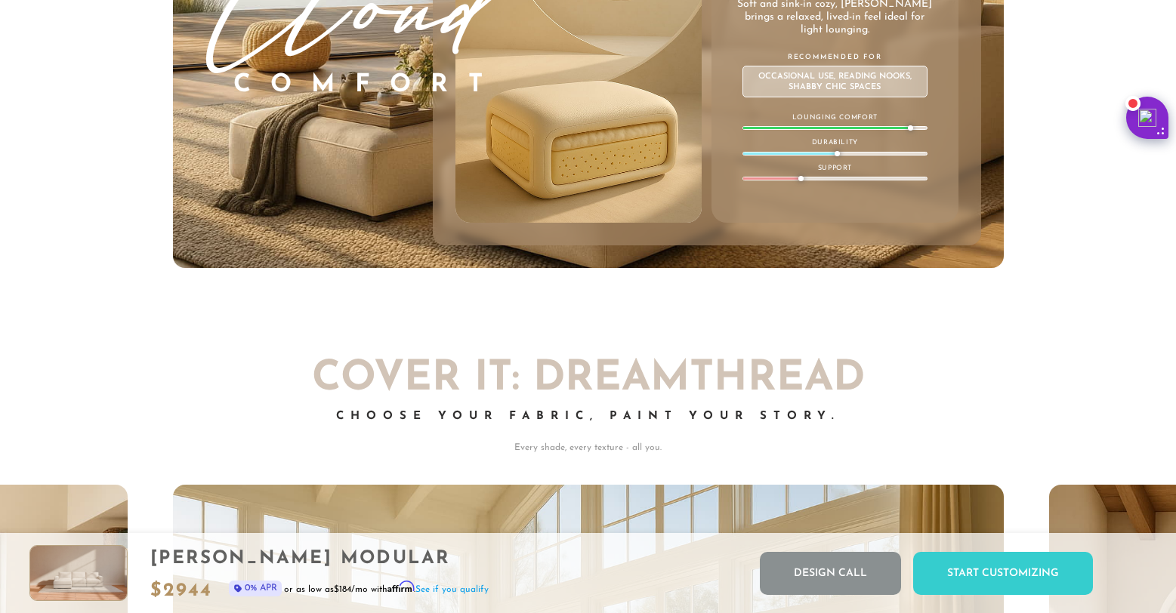
scroll to position [7940, 0]
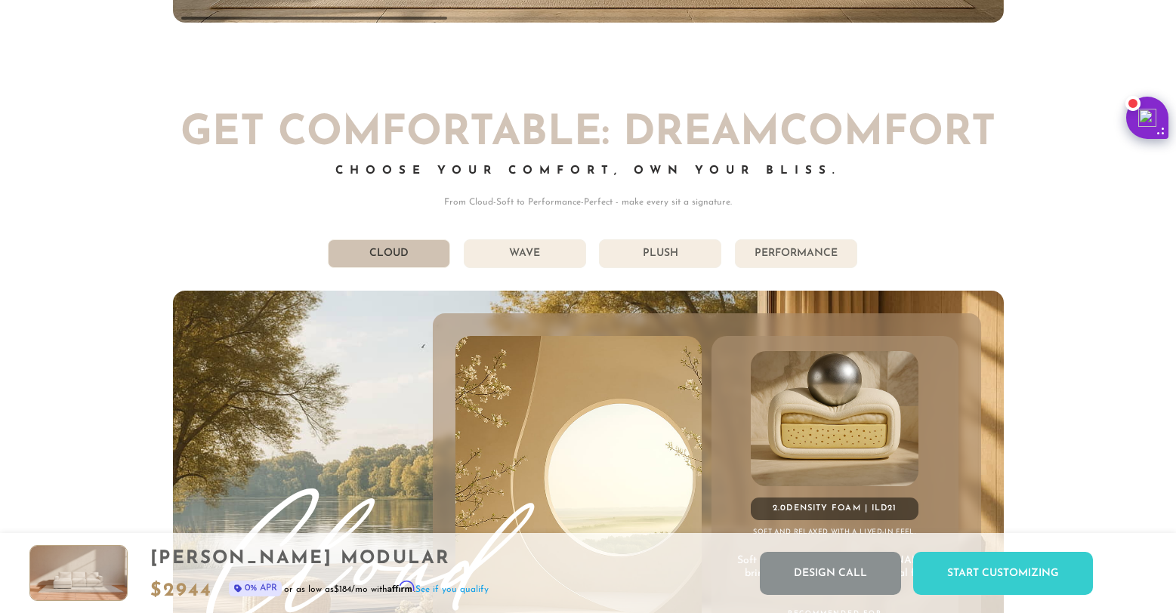
click at [535, 261] on li "Wave" at bounding box center [525, 253] width 122 height 29
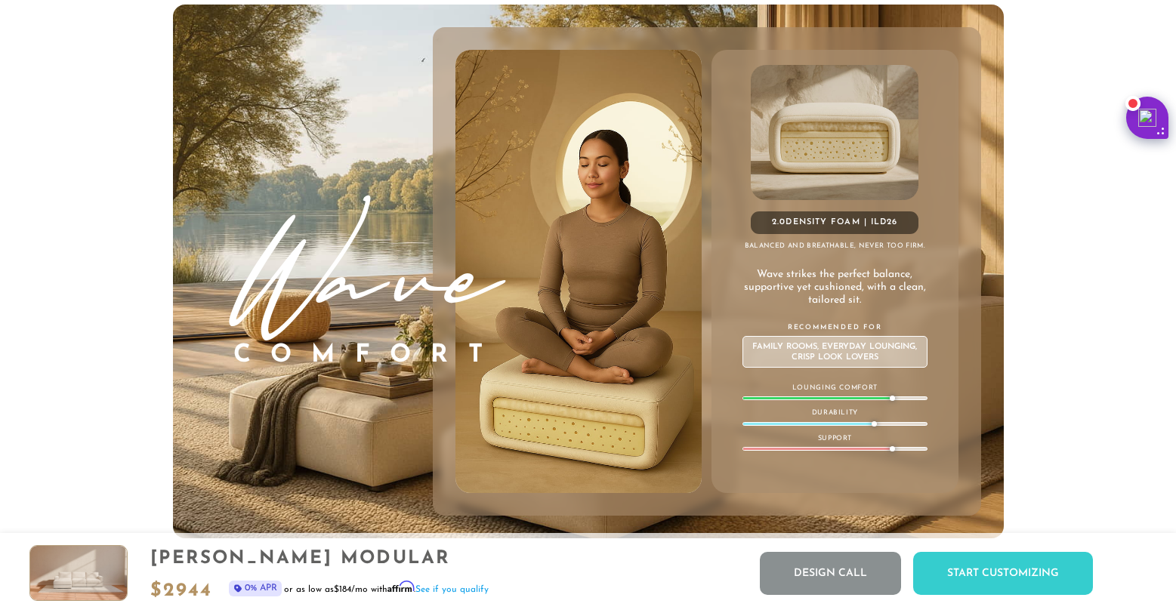
scroll to position [8122, 0]
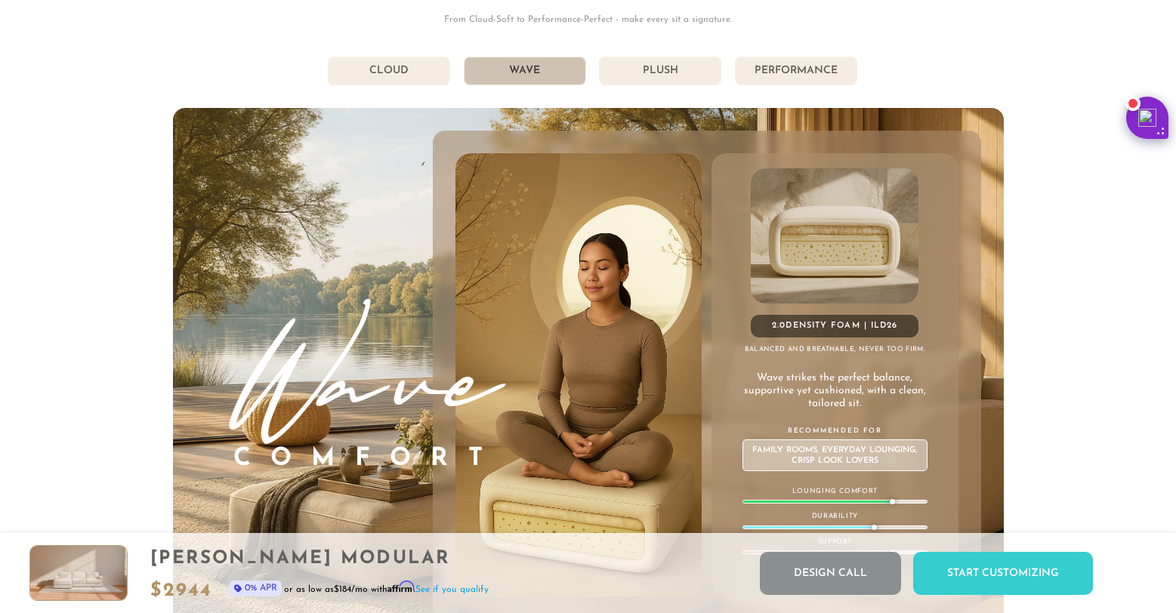
click at [674, 82] on li "Plush" at bounding box center [660, 71] width 122 height 29
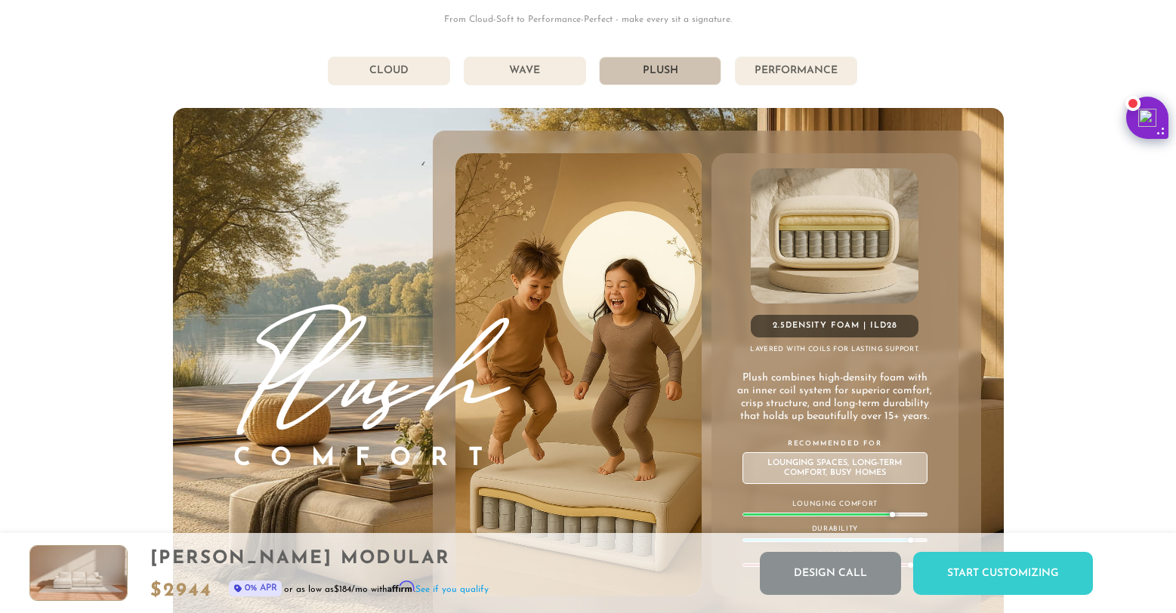
click at [807, 80] on li "Performance" at bounding box center [796, 71] width 122 height 29
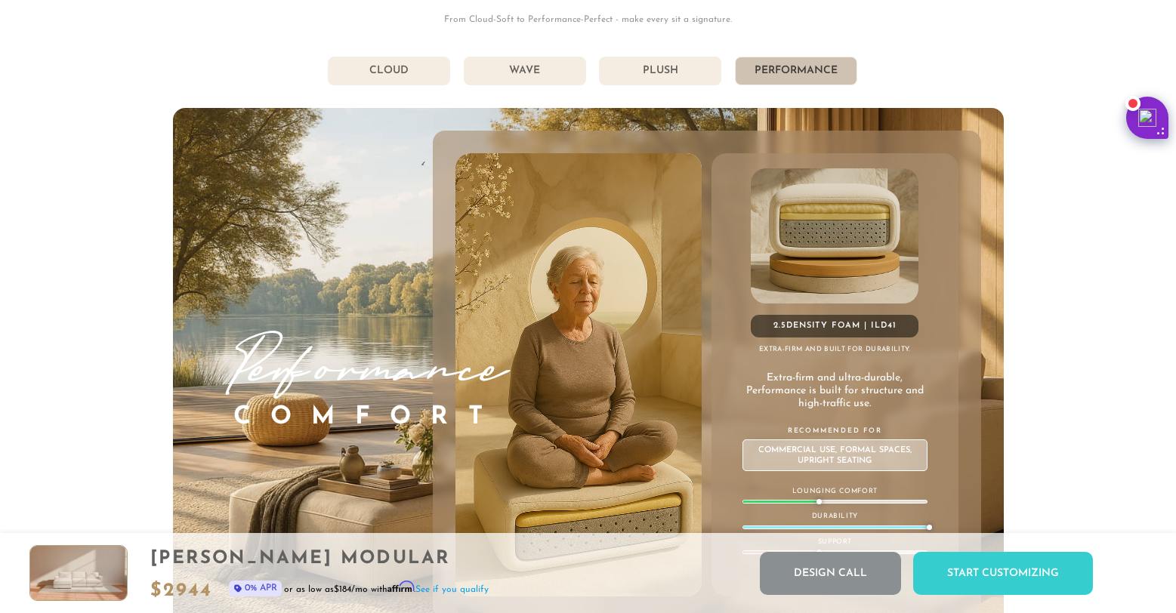
click at [395, 76] on li "Cloud" at bounding box center [389, 71] width 122 height 29
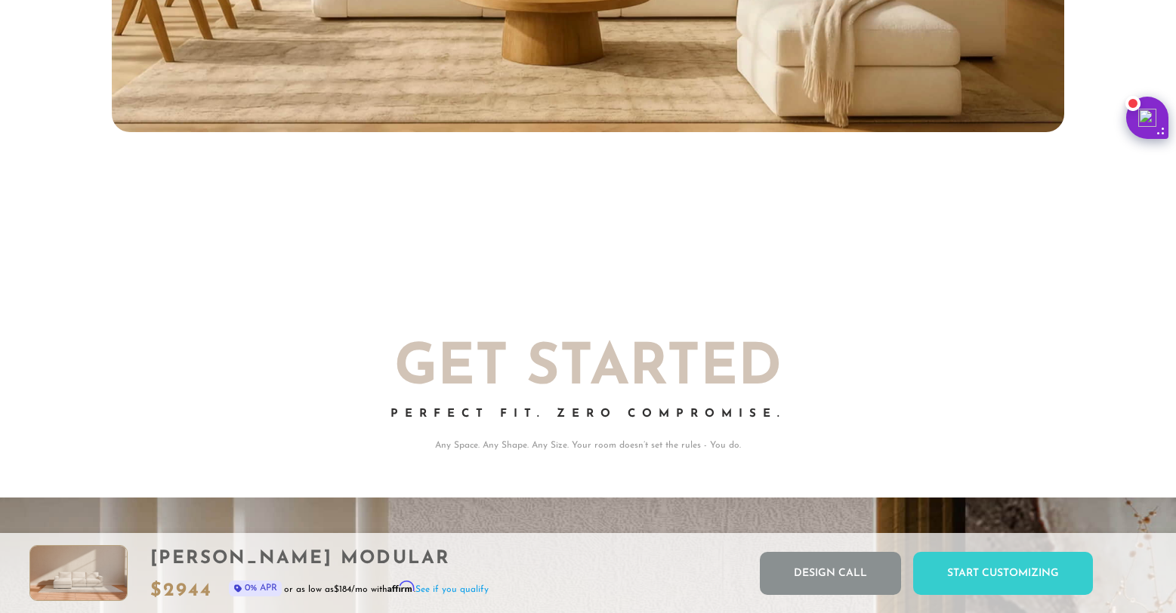
scroll to position [12, 12]
